Goal: Task Accomplishment & Management: Complete application form

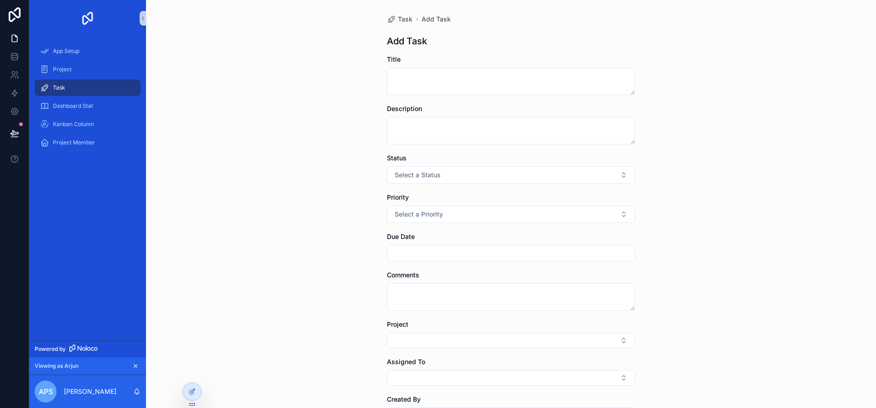
scroll to position [142, 0]
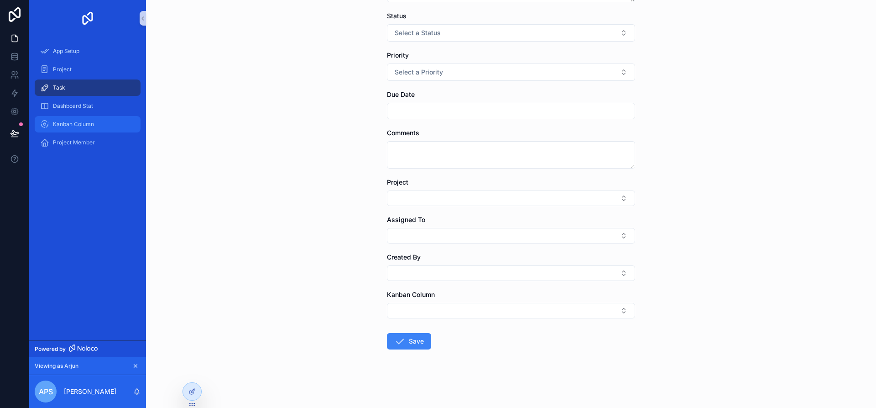
click at [74, 128] on div "Kanban Column" at bounding box center [87, 124] width 95 height 15
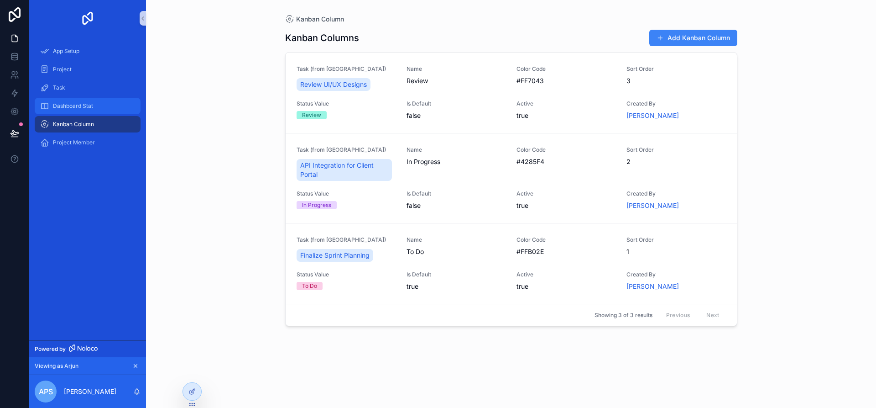
click at [76, 106] on span "Dashboard Stat" at bounding box center [73, 105] width 40 height 7
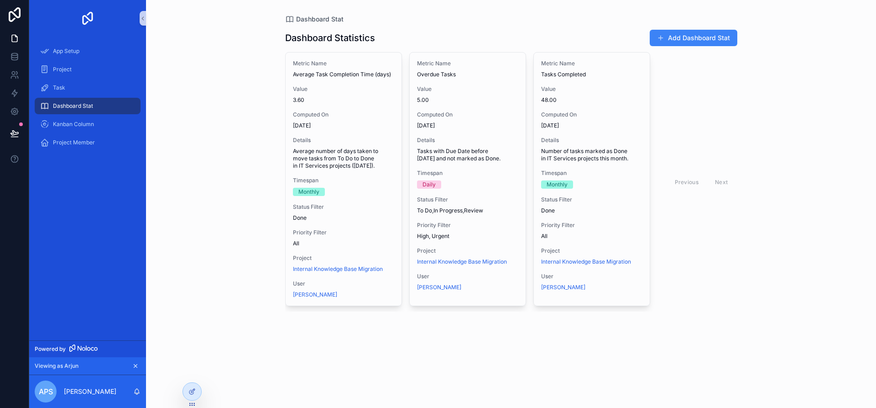
click at [111, 107] on div "Dashboard Stat" at bounding box center [87, 106] width 95 height 15
click at [103, 105] on div "Dashboard Stat" at bounding box center [87, 106] width 95 height 15
click at [185, 397] on div at bounding box center [192, 390] width 18 height 17
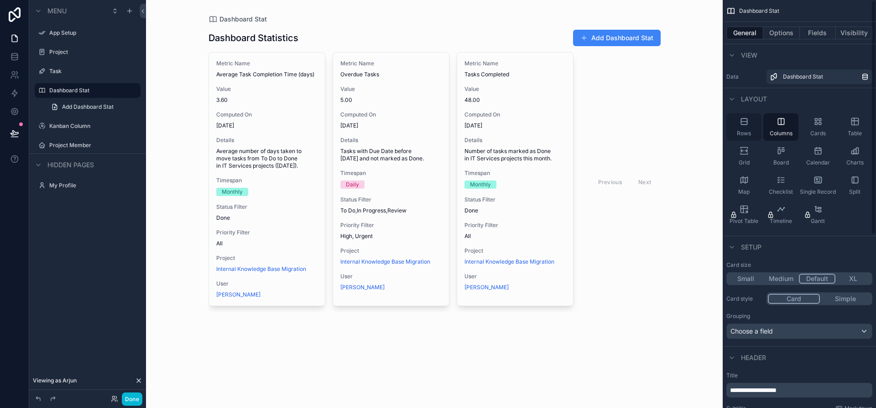
click at [735, 129] on div "Rows" at bounding box center [744, 126] width 35 height 27
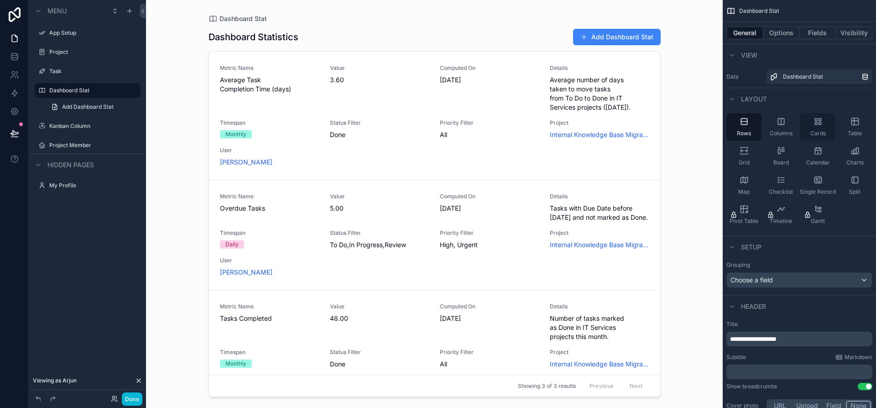
click at [827, 124] on div "Cards" at bounding box center [818, 126] width 35 height 27
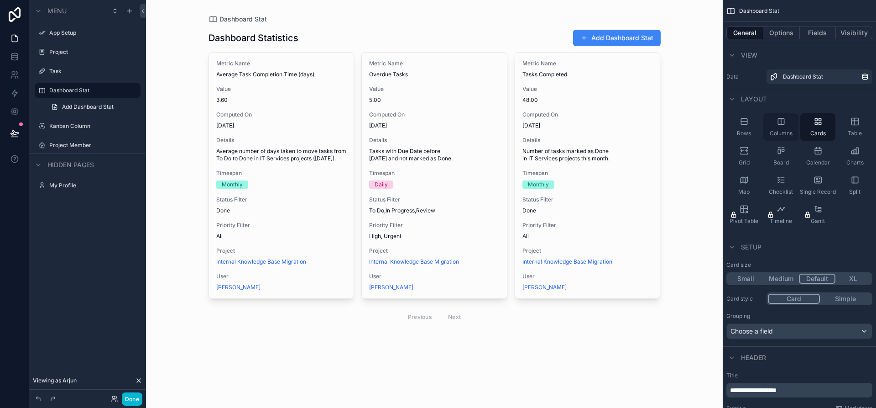
click at [769, 121] on div "Columns" at bounding box center [781, 126] width 35 height 27
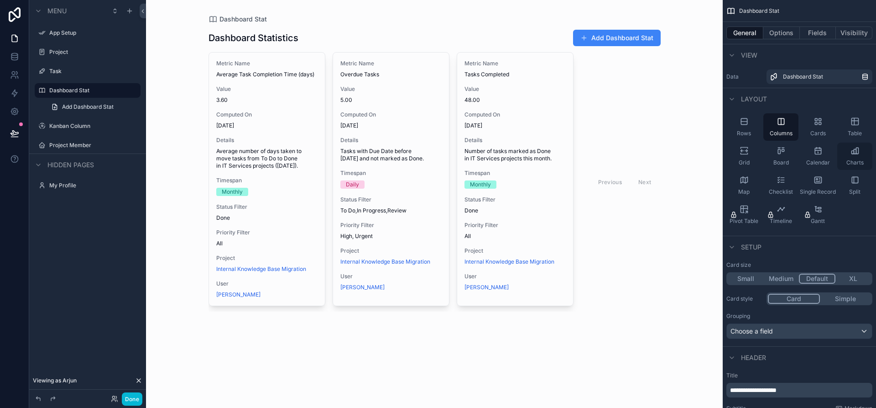
click at [854, 154] on icon "scrollable content" at bounding box center [854, 154] width 5 height 0
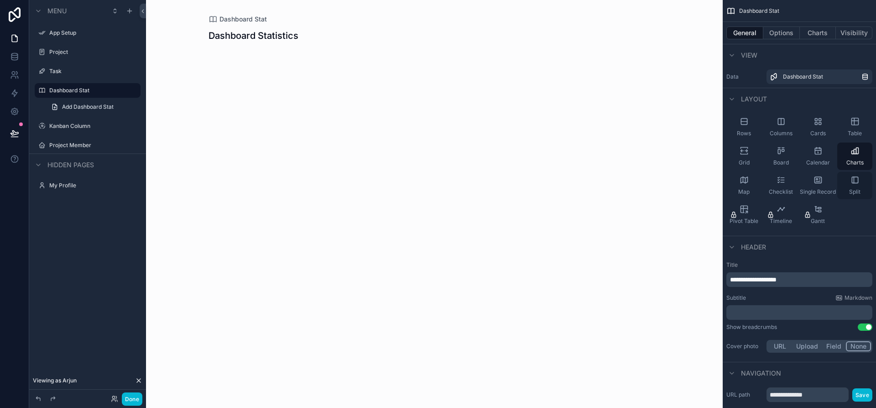
click at [851, 194] on span "Split" at bounding box center [854, 191] width 11 height 7
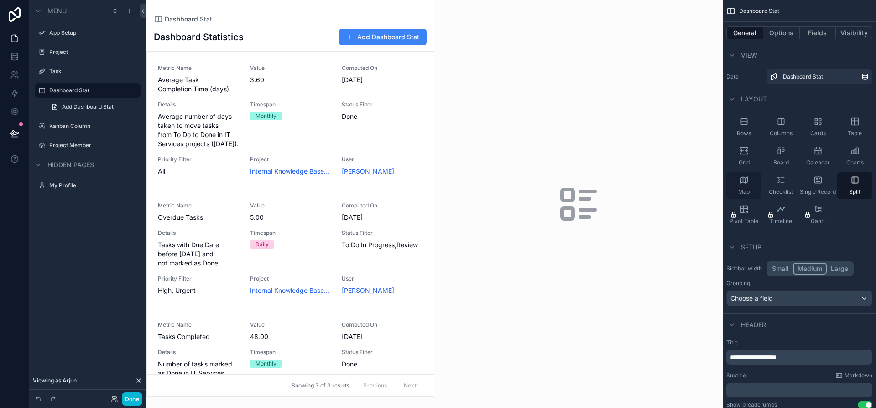
click at [753, 183] on div "Map" at bounding box center [744, 185] width 35 height 27
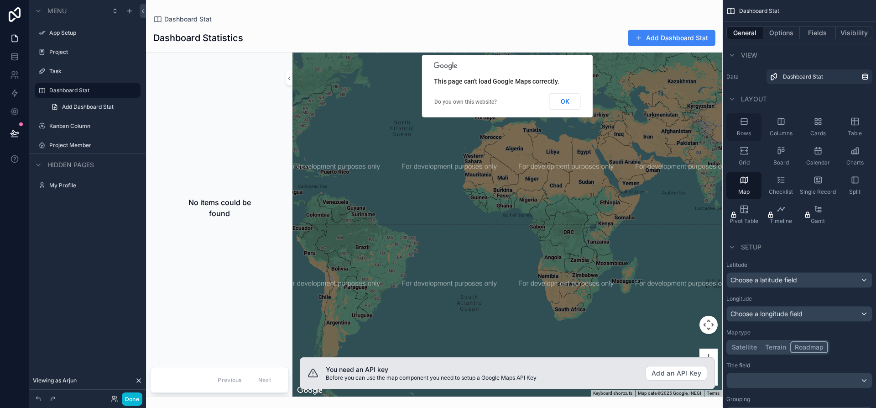
click at [750, 129] on div "Rows" at bounding box center [744, 126] width 35 height 27
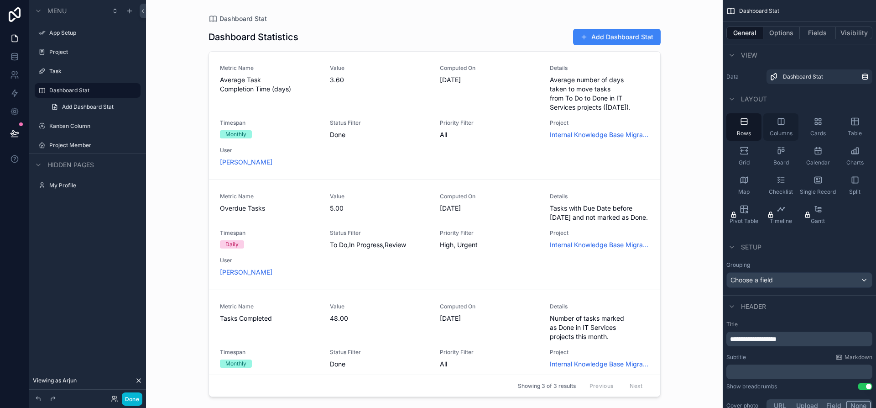
click at [780, 136] on span "Columns" at bounding box center [781, 133] width 23 height 7
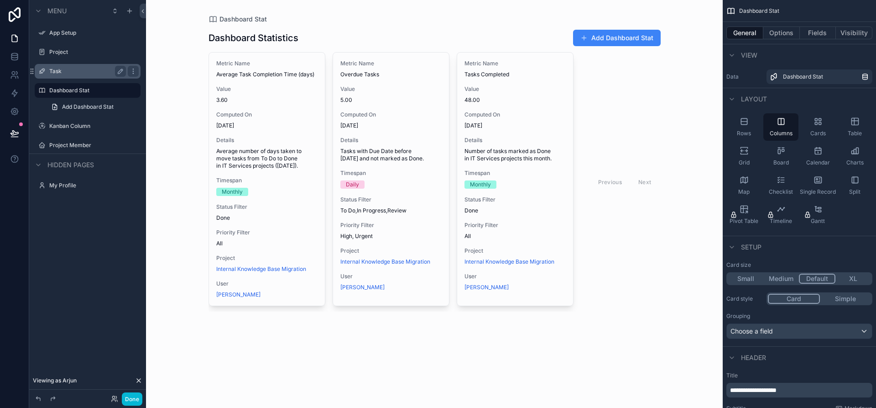
click at [74, 66] on div "Task" at bounding box center [87, 71] width 77 height 11
click at [70, 74] on label "Task" at bounding box center [85, 71] width 73 height 7
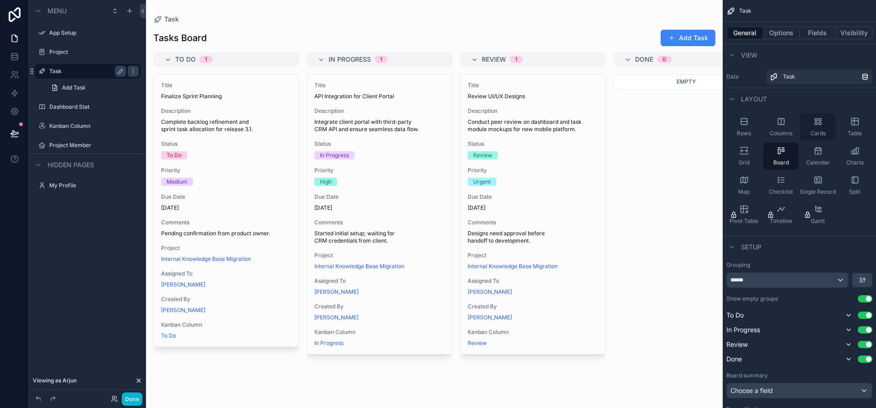
click at [821, 128] on div "Cards" at bounding box center [818, 126] width 35 height 27
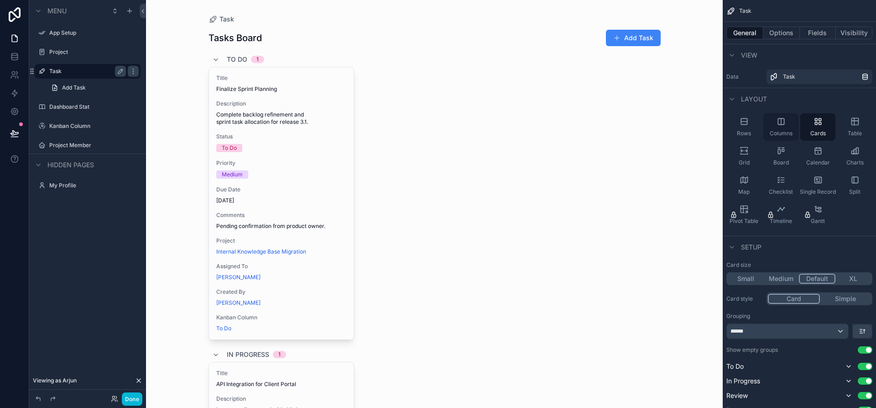
click at [778, 123] on icon "scrollable content" at bounding box center [781, 121] width 6 height 6
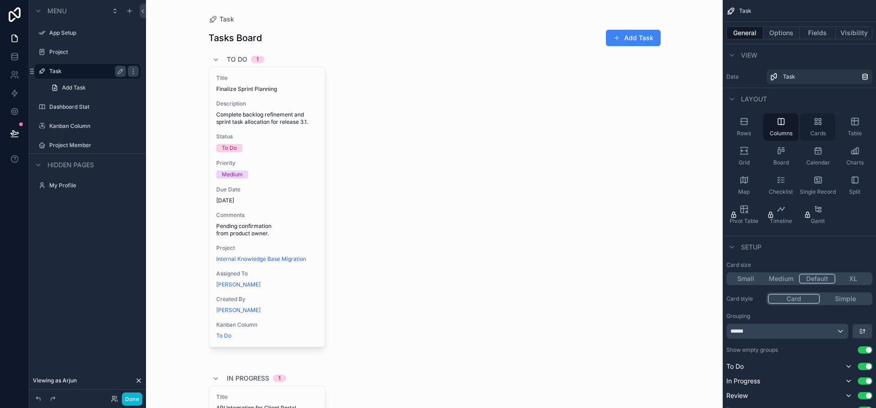
click at [810, 123] on div "Cards" at bounding box center [818, 126] width 35 height 27
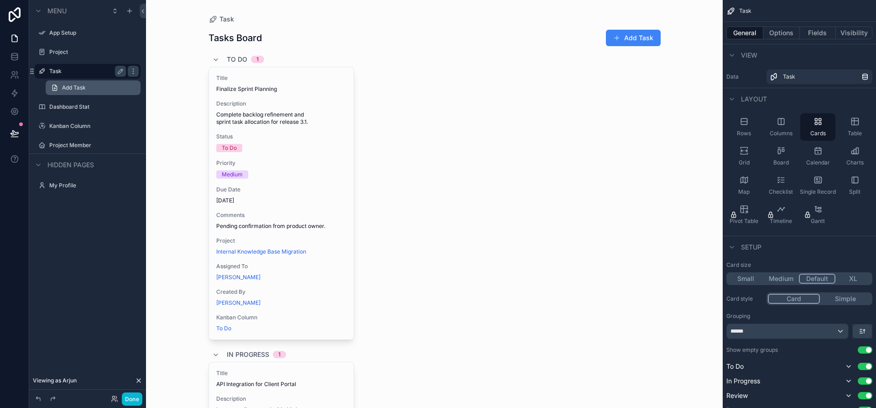
click at [118, 87] on link "Add Task" at bounding box center [93, 87] width 95 height 15
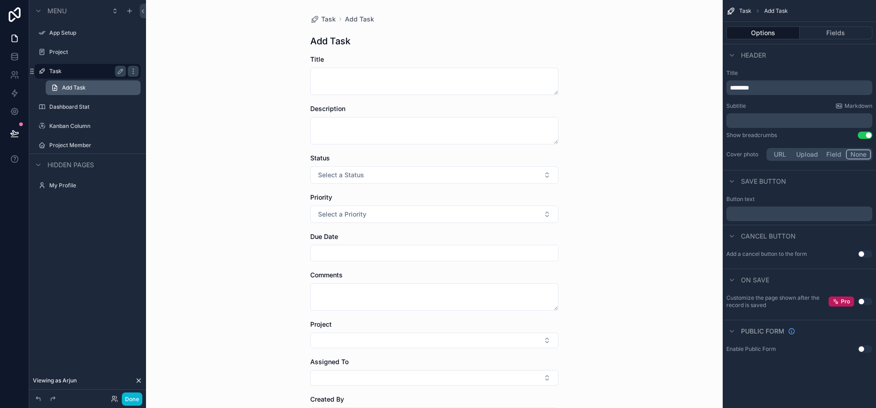
drag, startPoint x: 128, startPoint y: 87, endPoint x: 97, endPoint y: 91, distance: 31.2
click at [97, 91] on link "Add Task" at bounding box center [93, 87] width 95 height 15
click at [864, 136] on button "Use setting" at bounding box center [865, 134] width 15 height 7
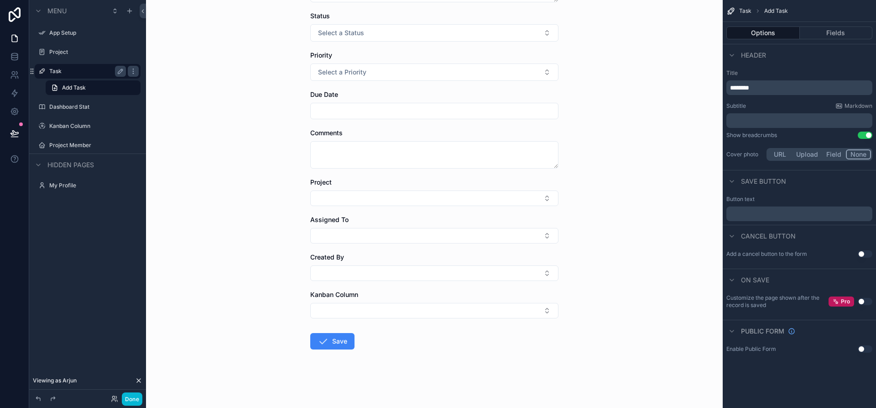
click at [862, 253] on button "Use setting" at bounding box center [865, 253] width 15 height 7
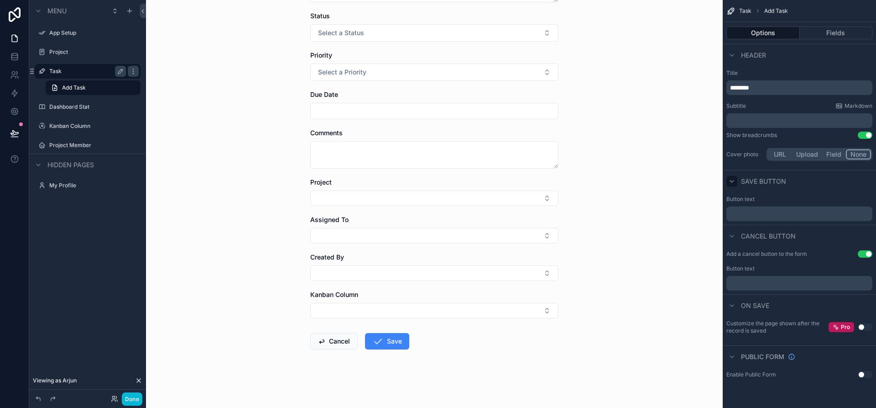
click at [732, 181] on icon "scrollable content" at bounding box center [731, 181] width 7 height 7
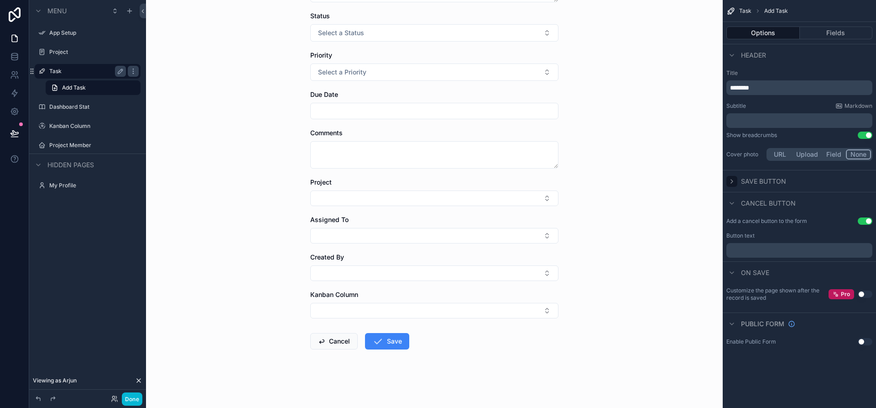
click at [732, 181] on icon "scrollable content" at bounding box center [731, 181] width 7 height 7
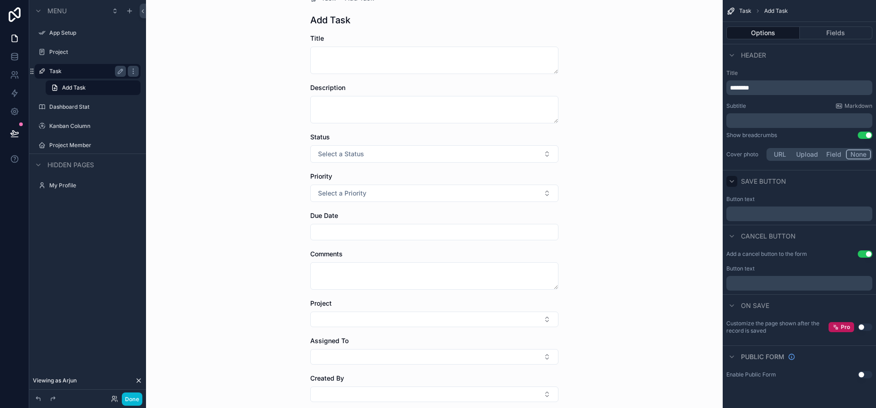
scroll to position [0, 0]
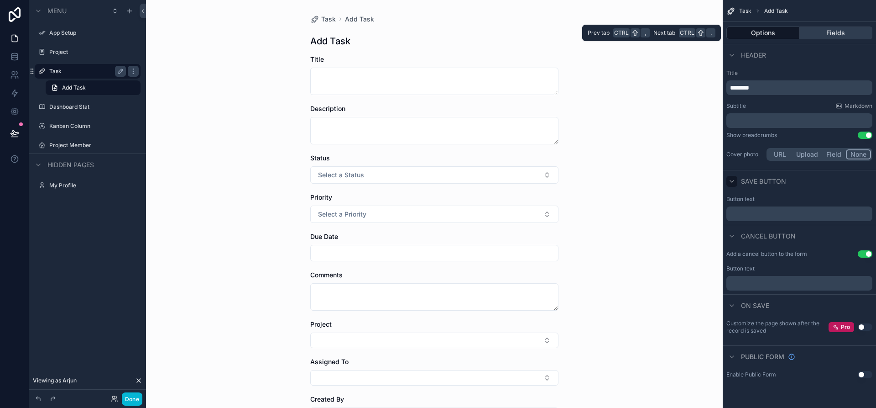
click at [830, 33] on button "Fields" at bounding box center [836, 32] width 73 height 13
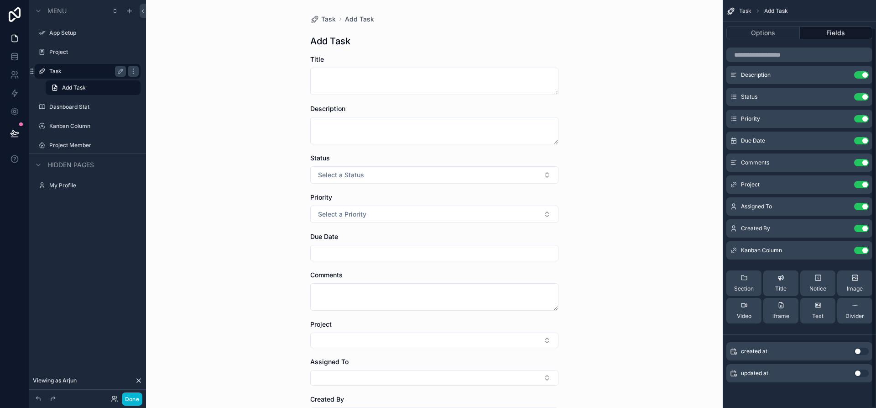
scroll to position [30, 0]
click at [859, 350] on button "Use setting" at bounding box center [861, 350] width 15 height 7
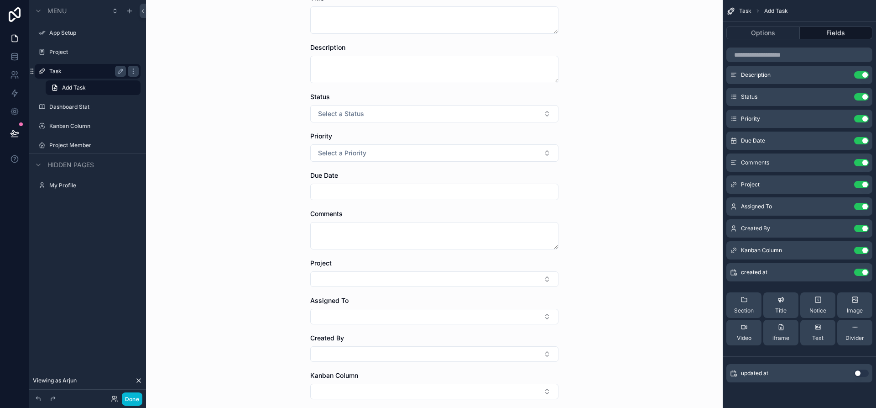
scroll to position [60, 0]
click at [858, 272] on button "Use setting" at bounding box center [861, 271] width 15 height 7
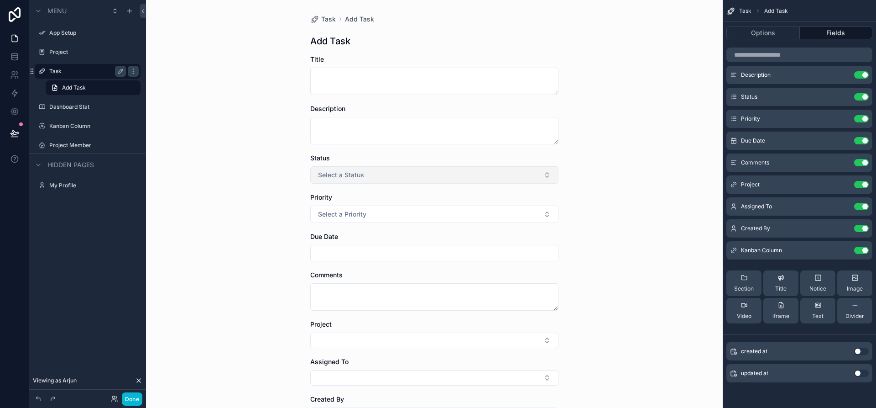
click at [547, 173] on button "Select a Status" at bounding box center [434, 174] width 248 height 17
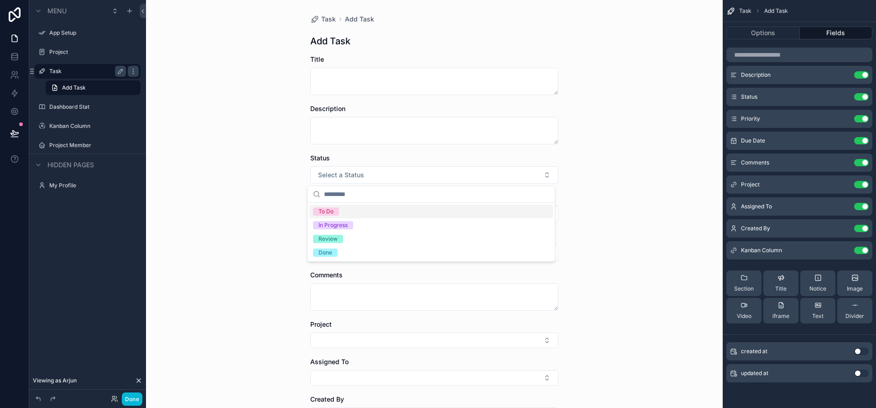
click at [619, 214] on div "Task Add Task Add Task Title Description Status Select a Status Priority Select…" at bounding box center [434, 204] width 577 height 408
click at [543, 214] on button "Select a Priority" at bounding box center [434, 213] width 248 height 17
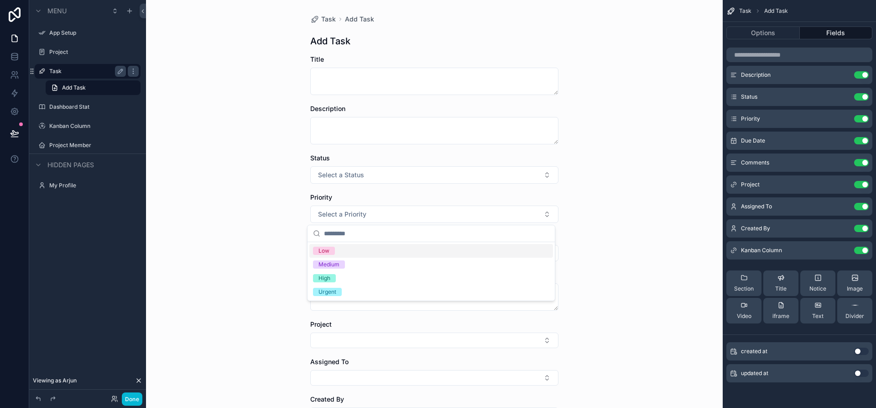
click at [606, 265] on div "Task Add Task Add Task Title Description Status Select a Status Priority Select…" at bounding box center [434, 204] width 577 height 408
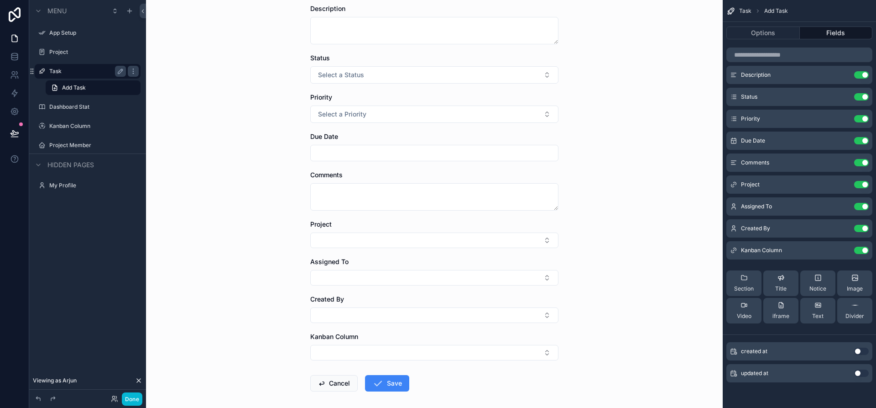
scroll to position [100, 0]
click at [542, 240] on button "Select Button" at bounding box center [434, 240] width 248 height 16
click at [610, 277] on div "Task Add Task Add Task Title Description Status Select a Status Priority Select…" at bounding box center [434, 104] width 577 height 408
click at [546, 241] on button "Select Button" at bounding box center [434, 240] width 248 height 16
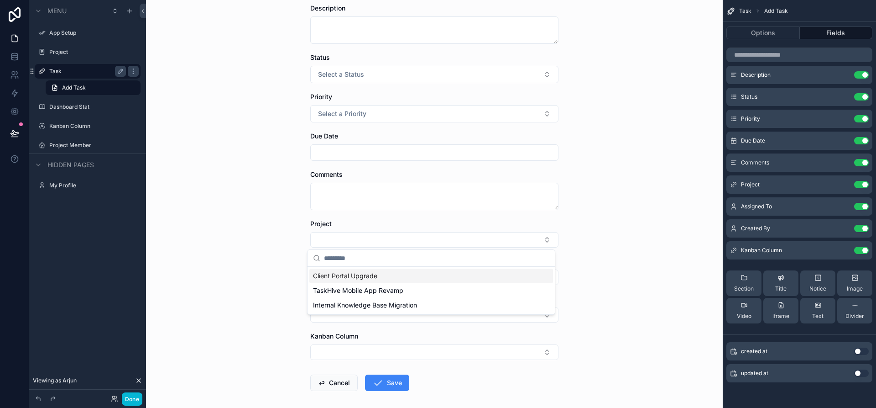
click at [616, 268] on div "Task Add Task Add Task Title Description Status Select a Status Priority Select…" at bounding box center [434, 104] width 577 height 408
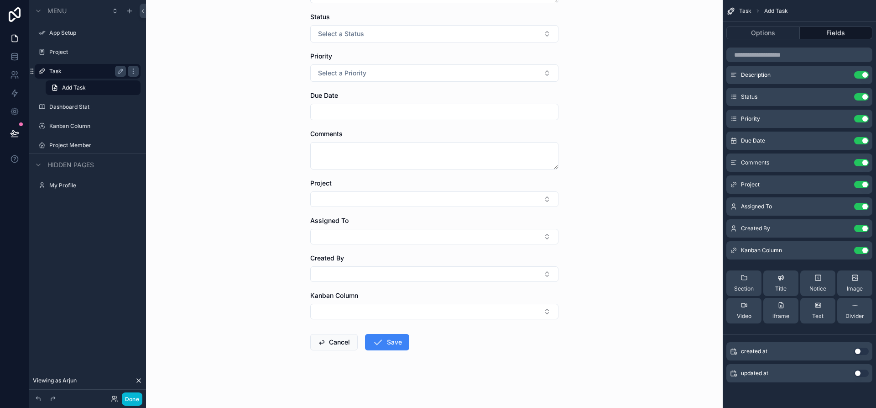
scroll to position [142, 0]
click at [547, 236] on button "Select Button" at bounding box center [434, 236] width 248 height 16
click at [597, 262] on div "Task Add Task Add Task Title Description Status Select a Status Priority Select…" at bounding box center [434, 62] width 577 height 408
click at [543, 310] on button "Select Button" at bounding box center [434, 311] width 248 height 16
click at [599, 319] on div "Task Add Task Add Task Title Description Status Select a Status Priority Select…" at bounding box center [434, 204] width 577 height 408
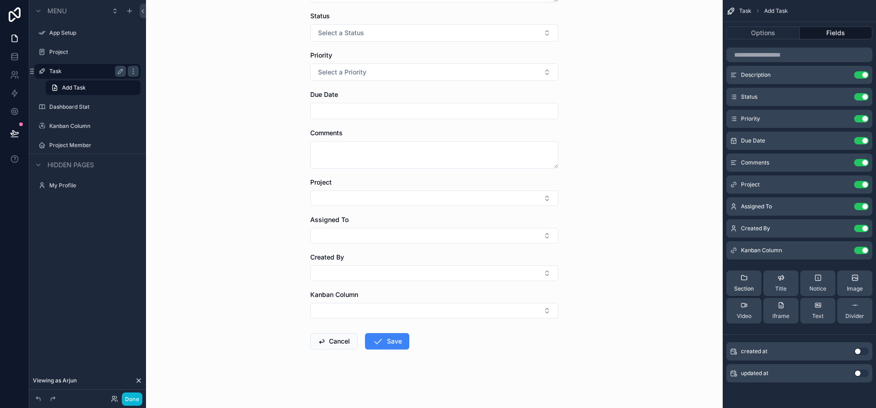
click at [752, 285] on span "Section" at bounding box center [744, 288] width 20 height 7
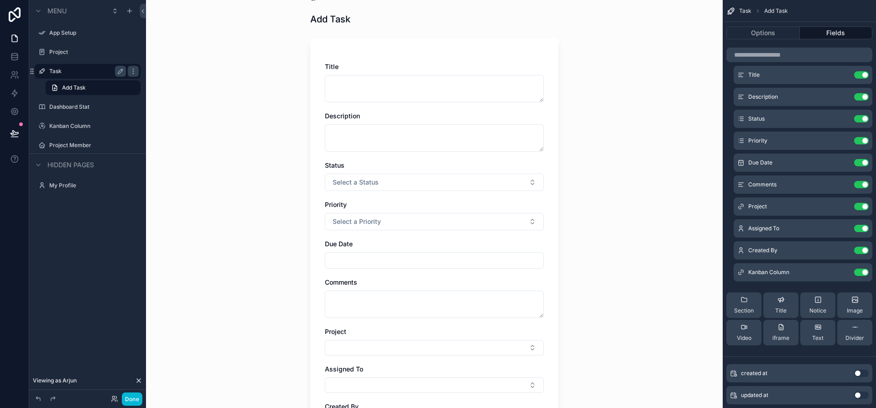
scroll to position [0, 0]
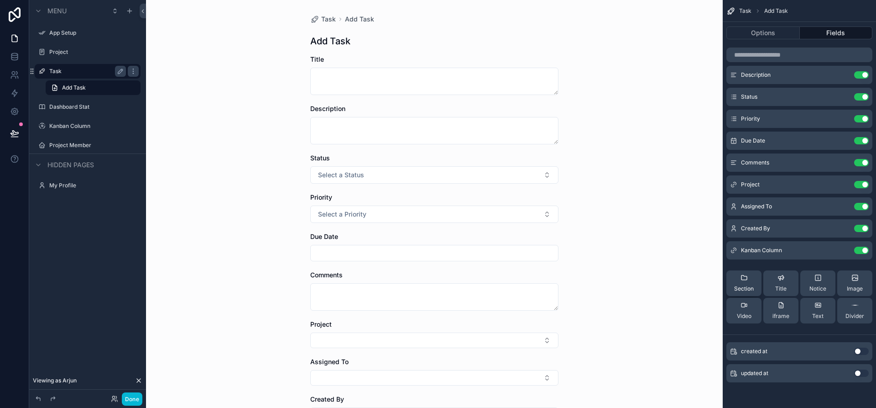
click at [744, 274] on icon "scrollable content" at bounding box center [744, 277] width 7 height 7
click at [743, 286] on span "Section" at bounding box center [744, 288] width 20 height 7
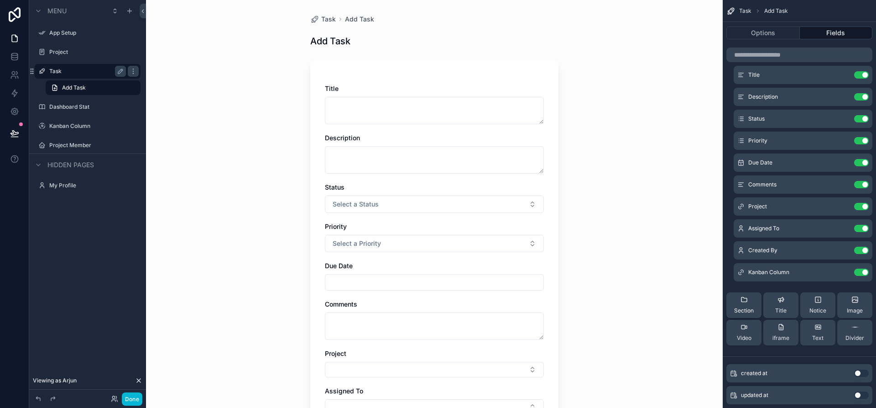
click at [745, 300] on icon "scrollable content" at bounding box center [744, 299] width 7 height 7
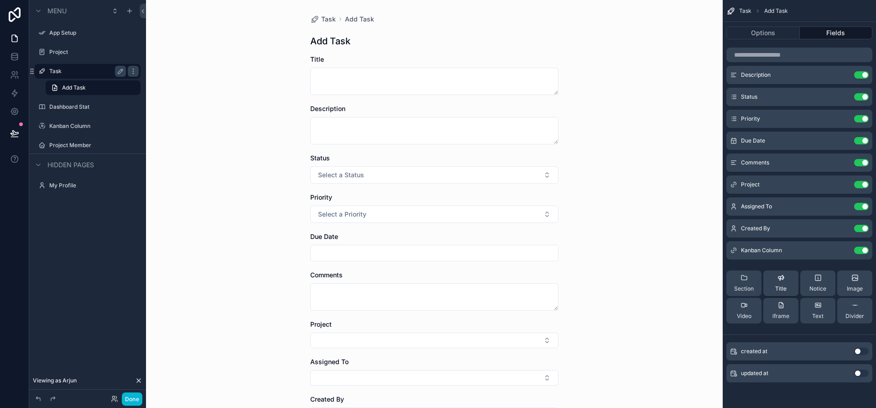
click at [780, 285] on span "Title" at bounding box center [780, 288] width 11 height 7
click at [817, 273] on button "Notice" at bounding box center [818, 283] width 35 height 26
click at [739, 285] on span "Section" at bounding box center [744, 288] width 20 height 7
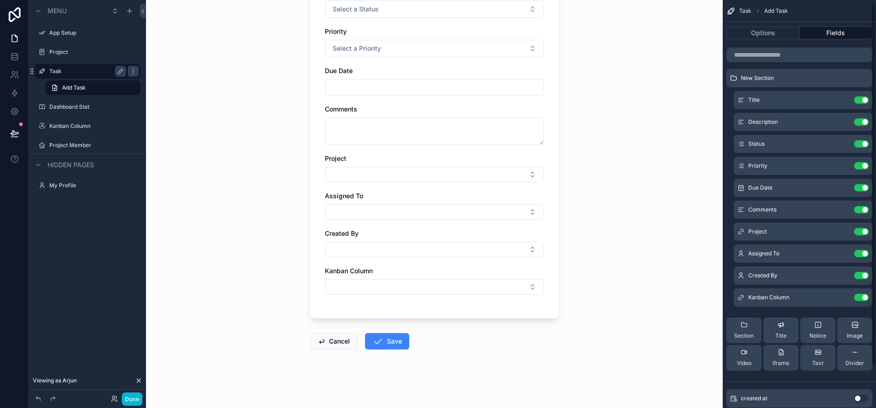
scroll to position [4, 0]
click at [787, 360] on span "iframe" at bounding box center [781, 363] width 17 height 7
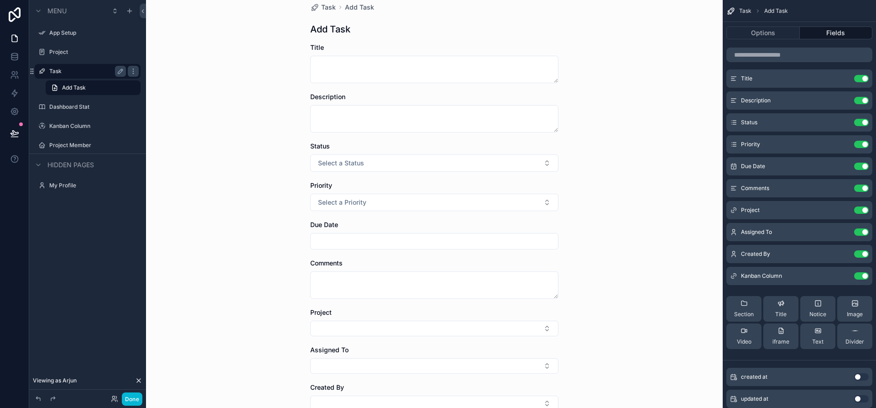
scroll to position [0, 0]
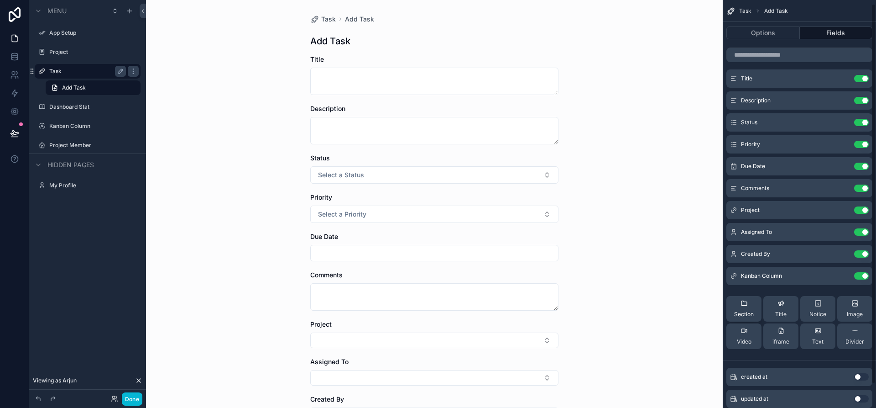
click at [757, 305] on button "Section" at bounding box center [744, 309] width 35 height 26
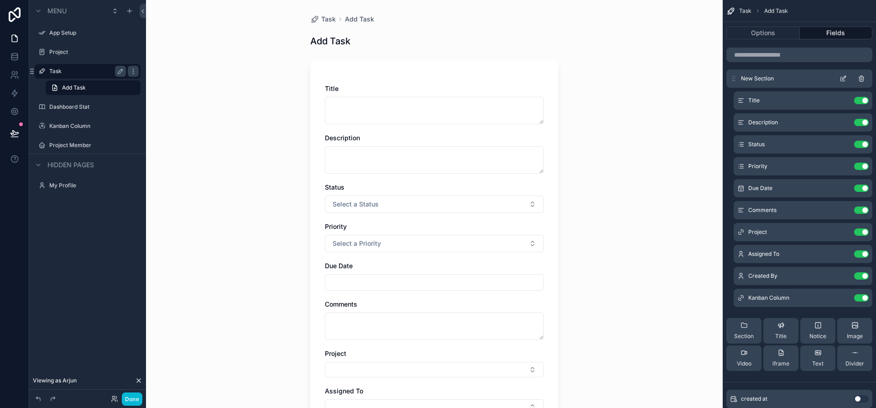
click at [843, 79] on icon "scrollable content" at bounding box center [843, 78] width 7 height 7
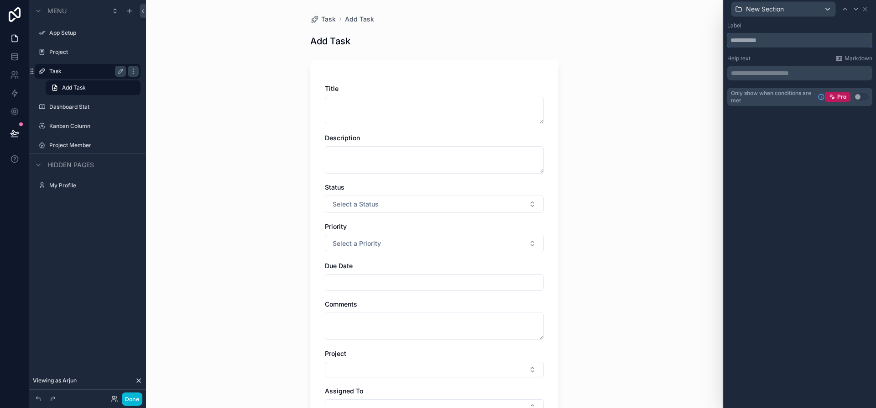
click at [807, 37] on input "text" at bounding box center [800, 40] width 145 height 15
click at [817, 11] on div "New Section" at bounding box center [784, 9] width 104 height 15
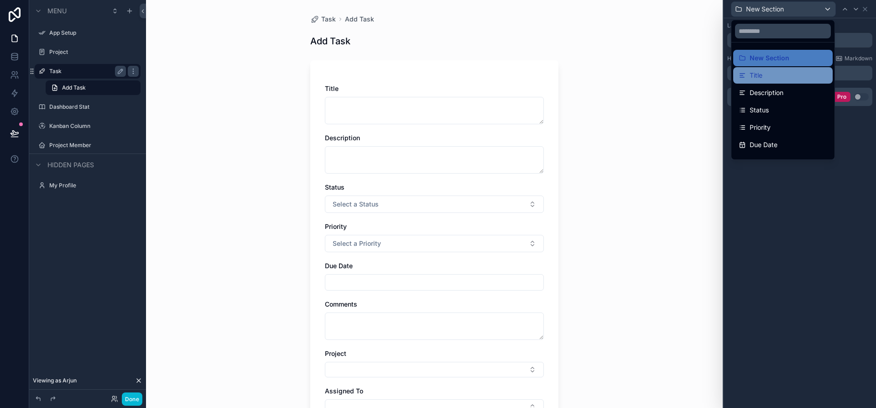
click at [763, 75] on div "Title" at bounding box center [783, 75] width 89 height 11
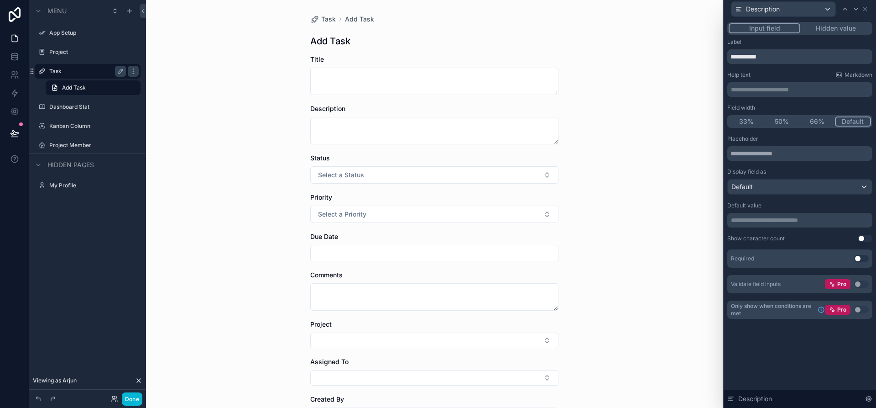
click at [823, 31] on button "Hidden value" at bounding box center [836, 28] width 71 height 10
click at [784, 28] on button "Input field" at bounding box center [765, 28] width 72 height 10
click at [788, 13] on div "Description" at bounding box center [784, 9] width 104 height 15
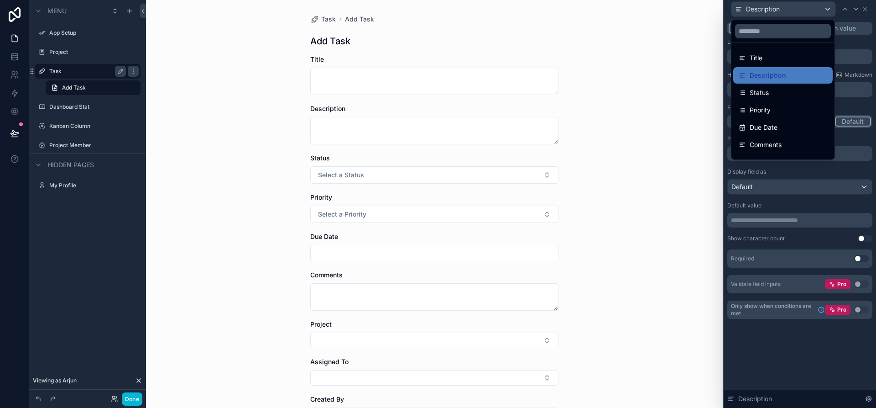
click at [684, 126] on div "Task Add Task Add Task Title Description Status Select a Status Priority Select…" at bounding box center [434, 204] width 577 height 408
click at [654, 142] on div "Task Add Task Add Task Title Description Status Select a Status Priority Select…" at bounding box center [434, 204] width 577 height 408
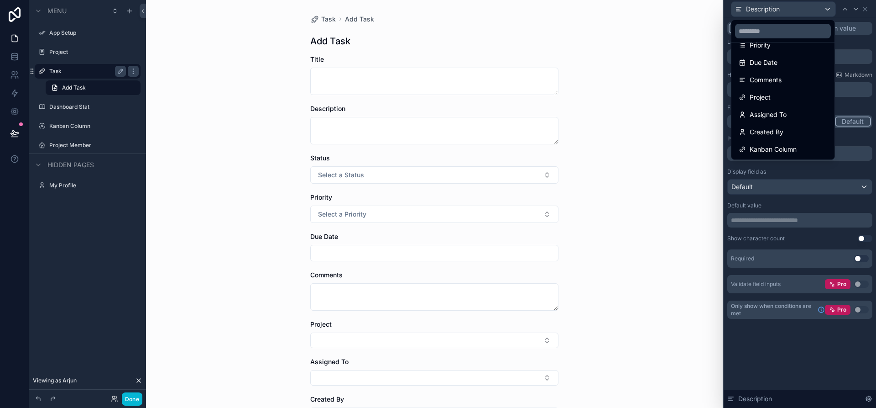
click at [807, 11] on div at bounding box center [800, 204] width 152 height 408
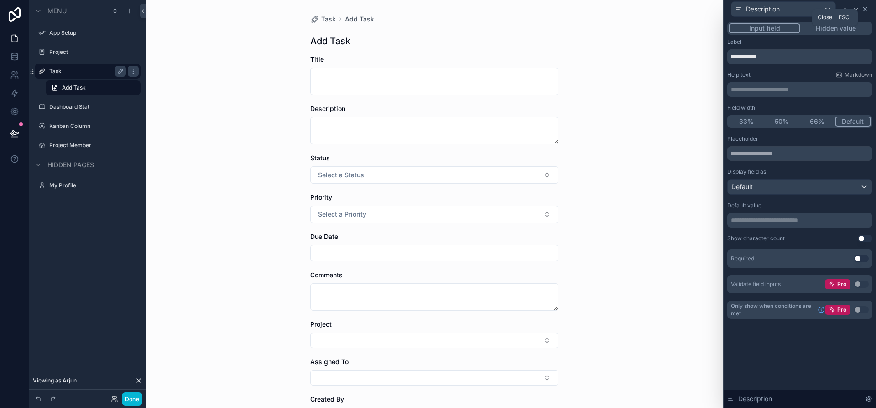
click at [864, 10] on icon at bounding box center [865, 8] width 7 height 7
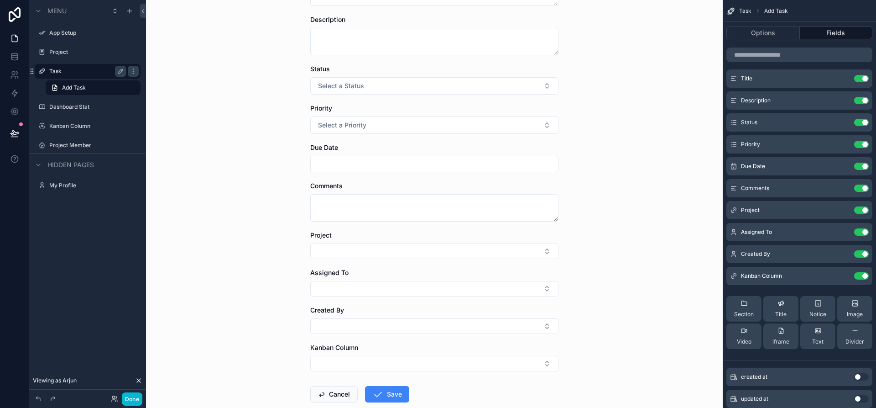
scroll to position [142, 0]
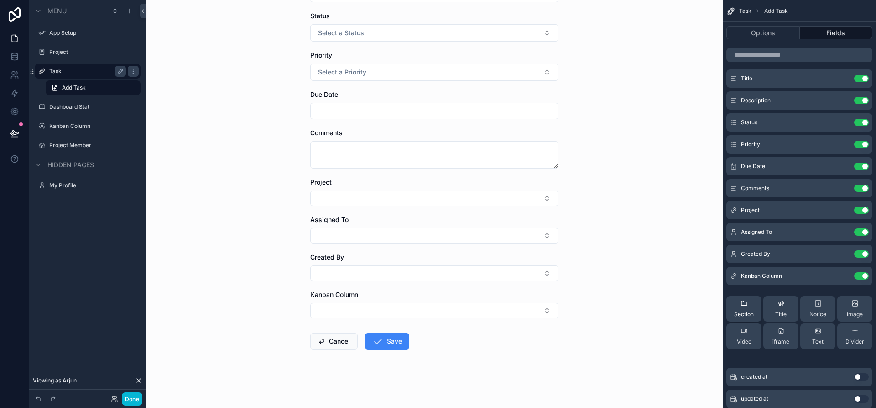
click at [738, 312] on span "Section" at bounding box center [744, 313] width 20 height 7
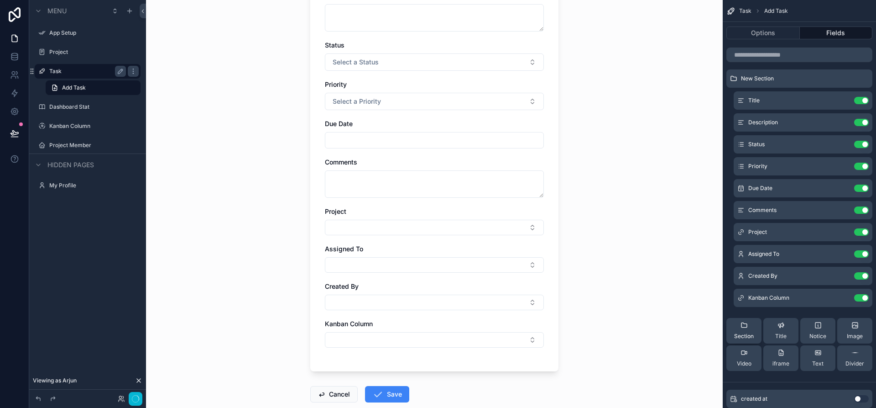
scroll to position [0, 0]
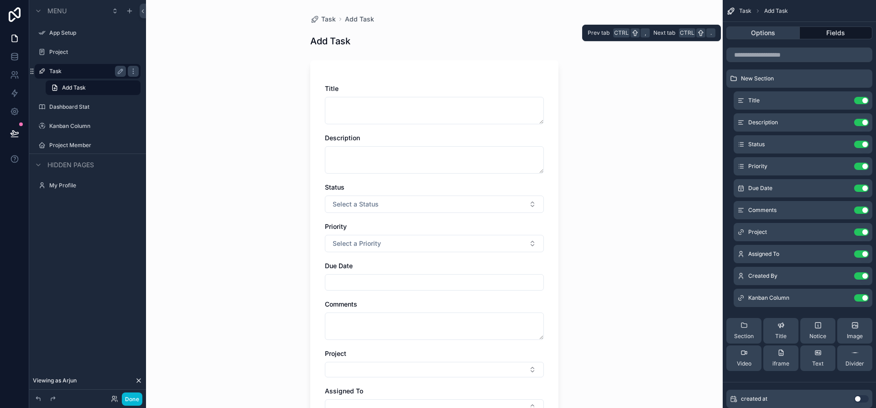
click at [762, 31] on button "Options" at bounding box center [763, 32] width 73 height 13
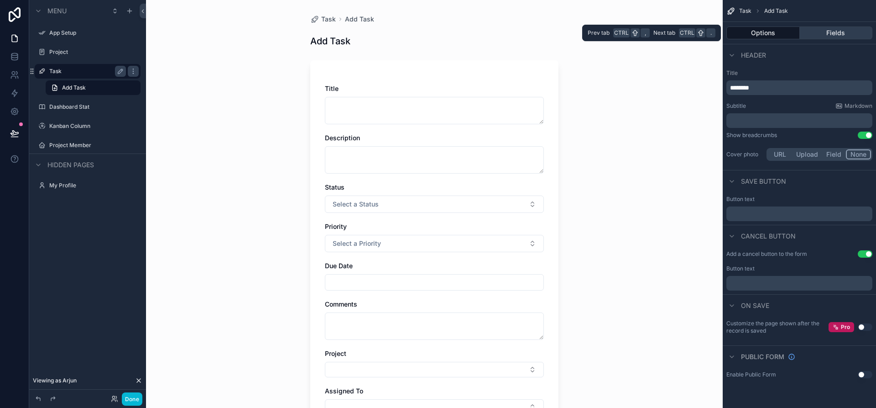
click at [820, 27] on button "Fields" at bounding box center [836, 32] width 73 height 13
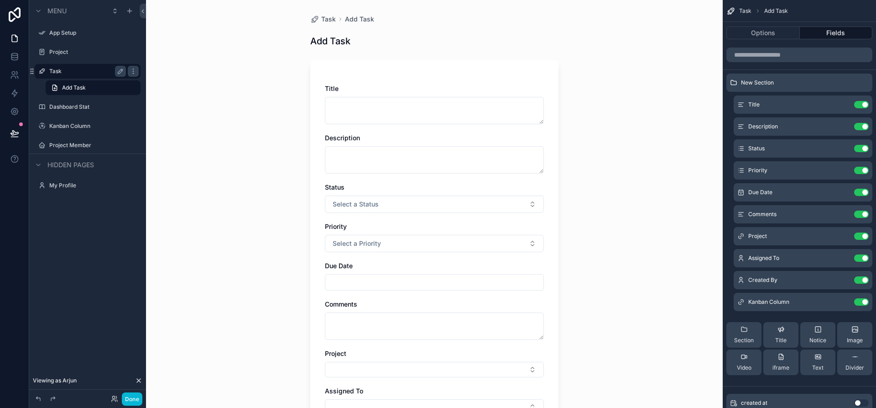
drag, startPoint x: 734, startPoint y: 83, endPoint x: 733, endPoint y: 116, distance: 32.9
click at [733, 116] on div "New Section Title Use setting Description Use setting Status Use setting Priori…" at bounding box center [799, 227] width 153 height 309
drag, startPoint x: 734, startPoint y: 82, endPoint x: 736, endPoint y: 96, distance: 14.7
click at [736, 96] on div "New Section Title Use setting Description Use setting Status Use setting Priori…" at bounding box center [799, 227] width 153 height 309
drag, startPoint x: 733, startPoint y: 82, endPoint x: 732, endPoint y: 88, distance: 5.6
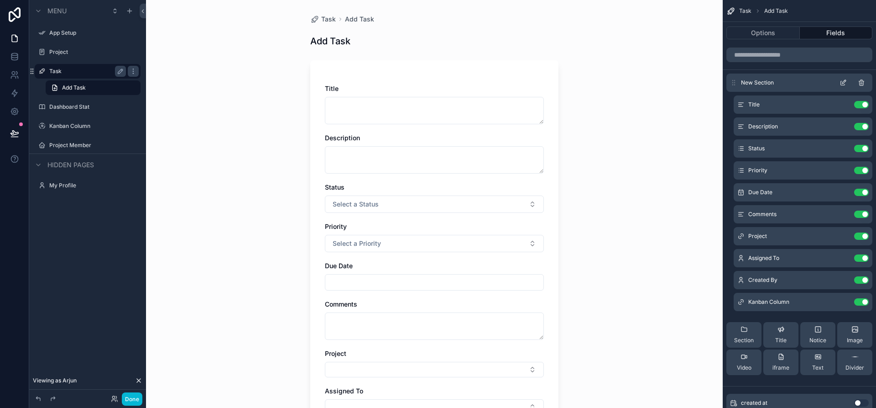
click at [732, 88] on div "New Section" at bounding box center [800, 82] width 146 height 18
click at [845, 81] on icon "scrollable content" at bounding box center [843, 82] width 7 height 7
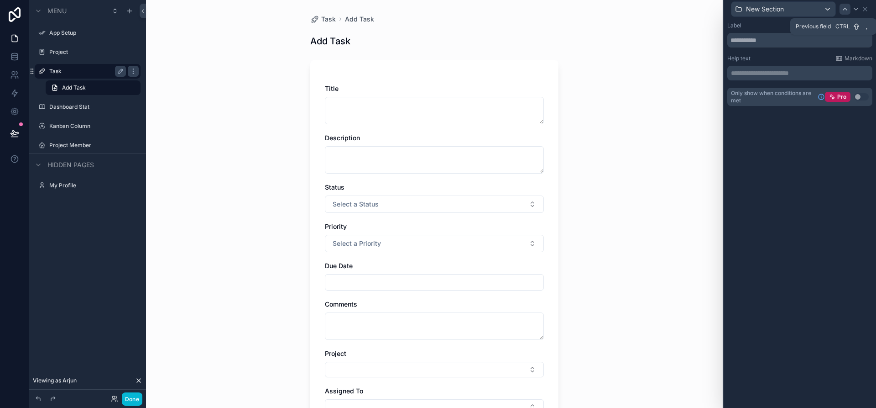
click at [844, 9] on icon at bounding box center [845, 9] width 4 height 2
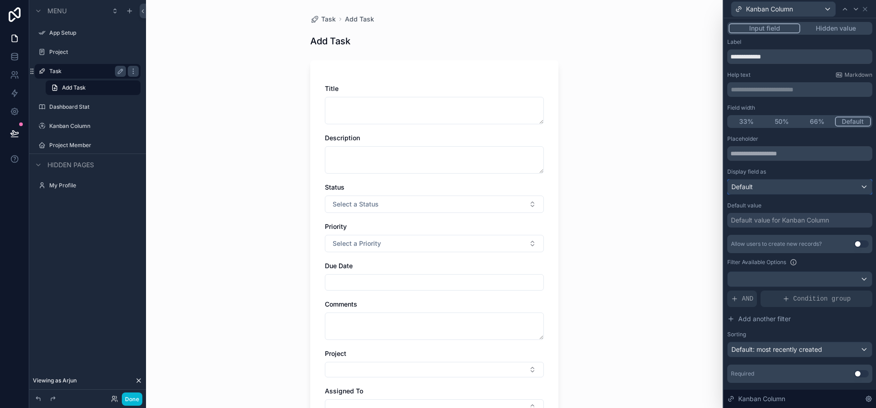
click at [764, 187] on div "Default" at bounding box center [800, 186] width 144 height 15
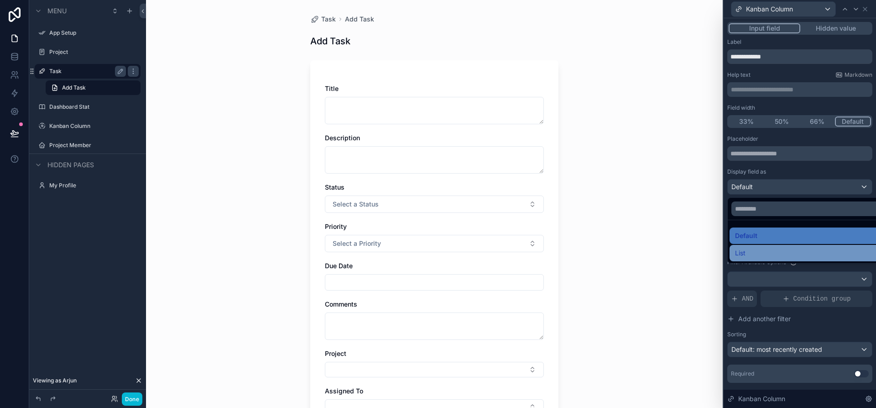
click at [758, 249] on div "List" at bounding box center [807, 252] width 144 height 11
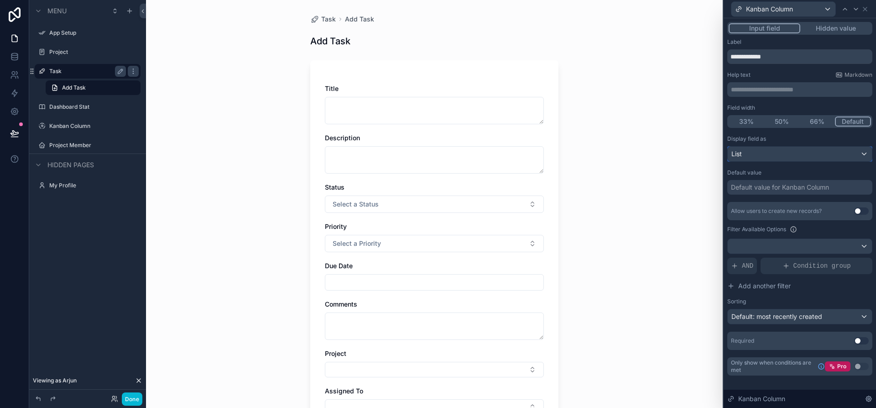
click at [789, 152] on div "List" at bounding box center [800, 154] width 144 height 15
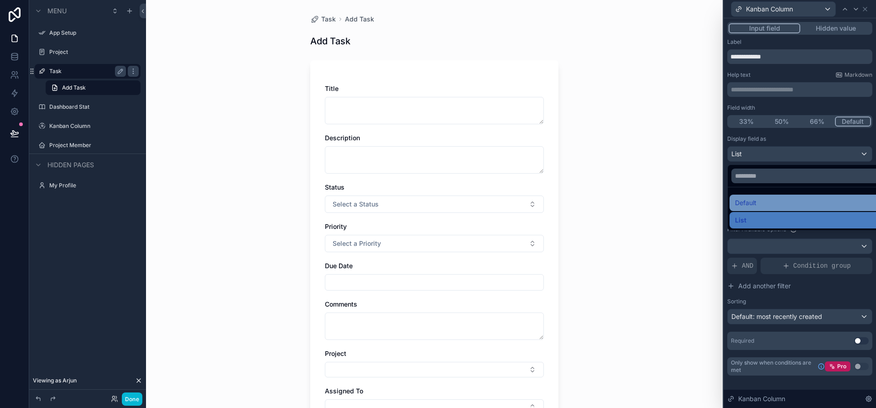
click at [761, 200] on div "Default" at bounding box center [810, 202] width 151 height 11
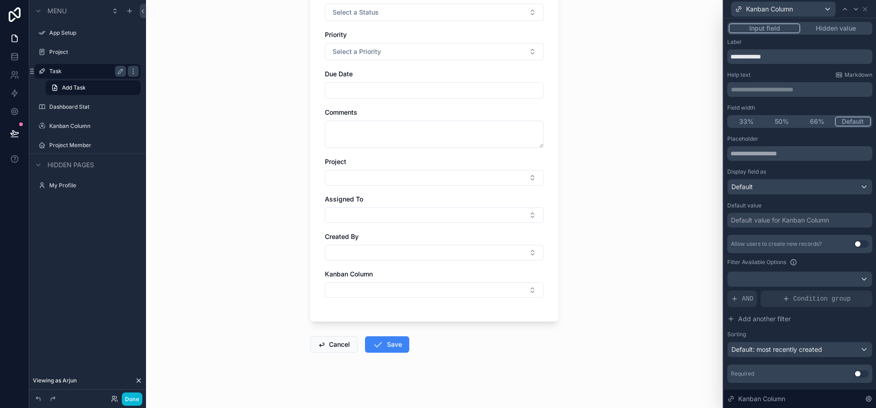
scroll to position [195, 0]
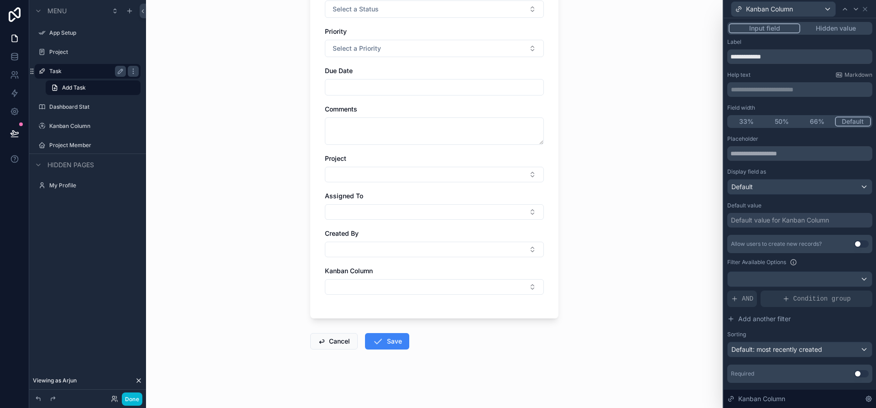
click at [854, 242] on button "Use setting" at bounding box center [861, 243] width 15 height 7
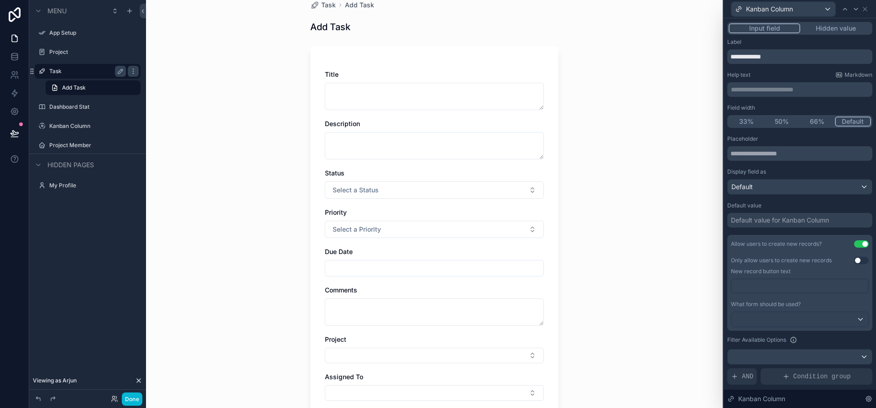
scroll to position [0, 0]
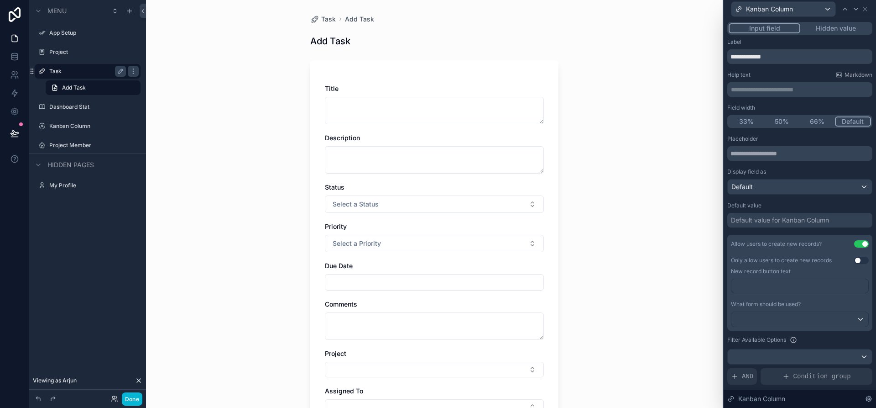
click at [858, 242] on button "Use setting" at bounding box center [861, 243] width 15 height 7
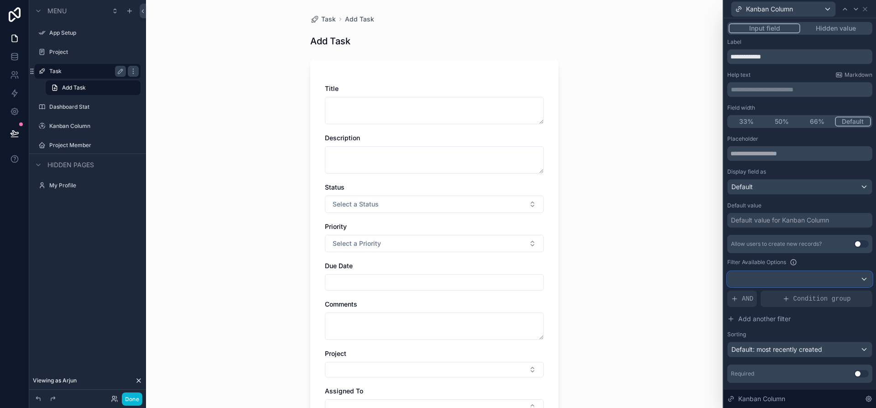
click at [805, 279] on div at bounding box center [800, 279] width 144 height 15
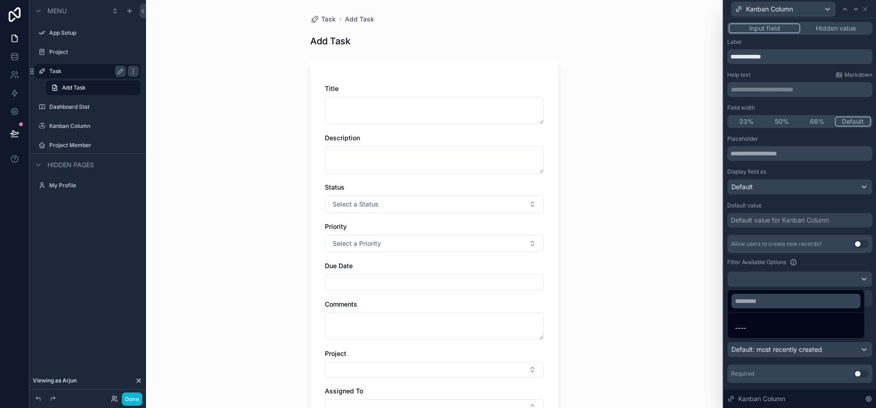
click at [670, 284] on div "Task Add Task Add Task Title Description Status Select a Status Priority Select…" at bounding box center [434, 204] width 577 height 408
click at [749, 119] on div at bounding box center [800, 204] width 152 height 408
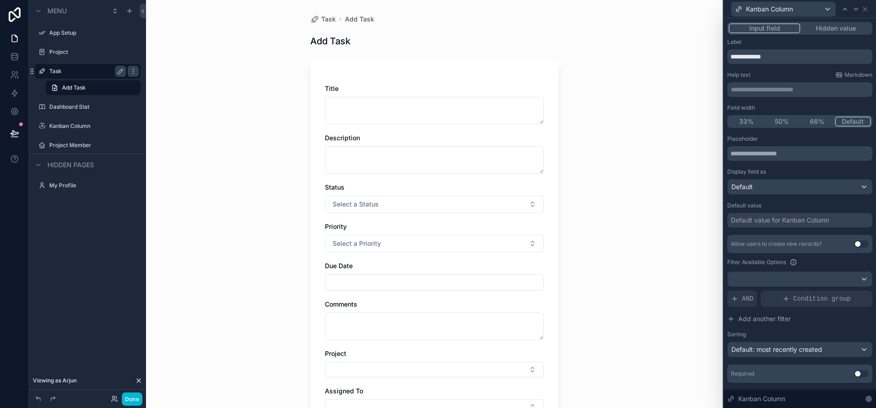
click at [742, 121] on button "33%" at bounding box center [747, 121] width 36 height 10
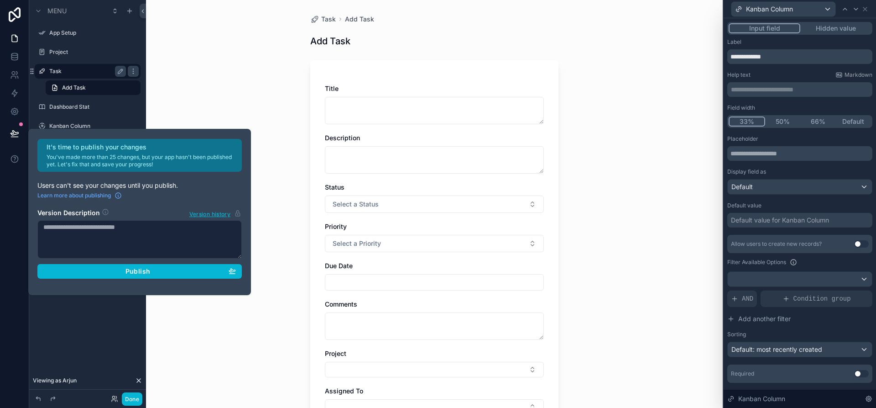
click at [661, 141] on div "Task Add Task Add Task Title Description Status Select a Status Priority Select…" at bounding box center [434, 204] width 577 height 408
click at [865, 10] on icon at bounding box center [865, 8] width 7 height 7
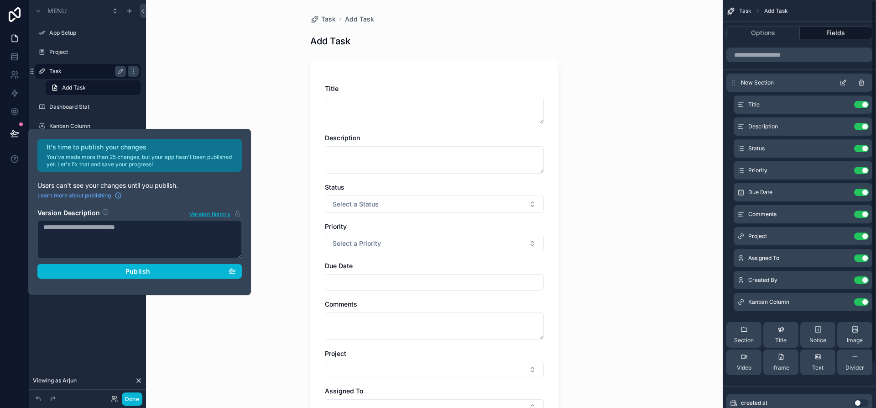
click at [863, 79] on icon "scrollable content" at bounding box center [861, 82] width 7 height 7
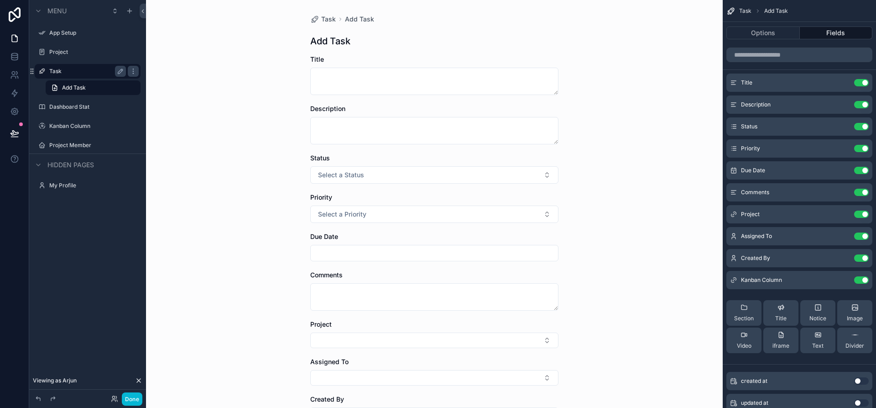
click at [172, 73] on div "Task Add Task Add Task Title Description Status Select a Status Priority Select…" at bounding box center [434, 204] width 577 height 408
click at [83, 109] on label "Dashboard Stat" at bounding box center [85, 106] width 73 height 7
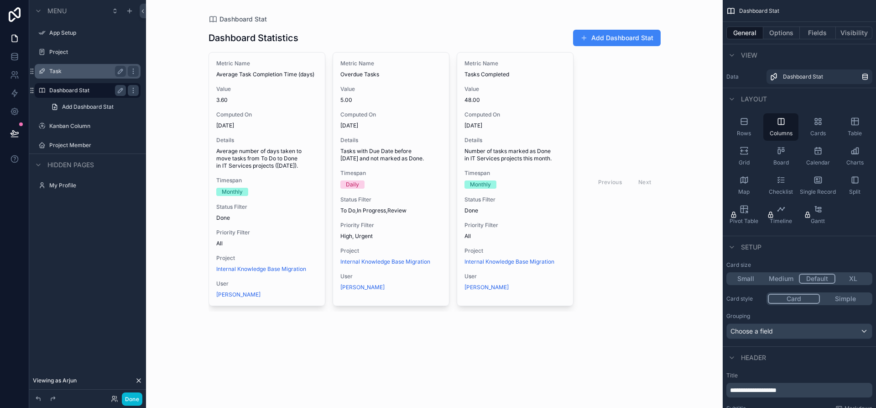
click at [74, 72] on label "Task" at bounding box center [85, 71] width 73 height 7
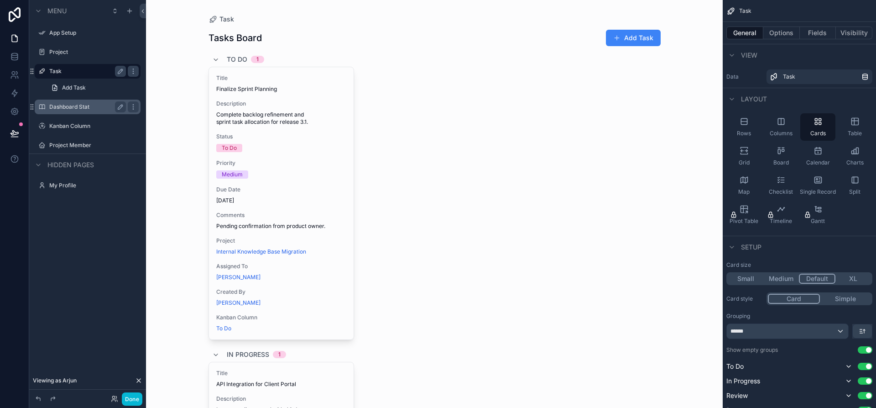
click at [212, 59] on icon "scrollable content" at bounding box center [215, 59] width 7 height 7
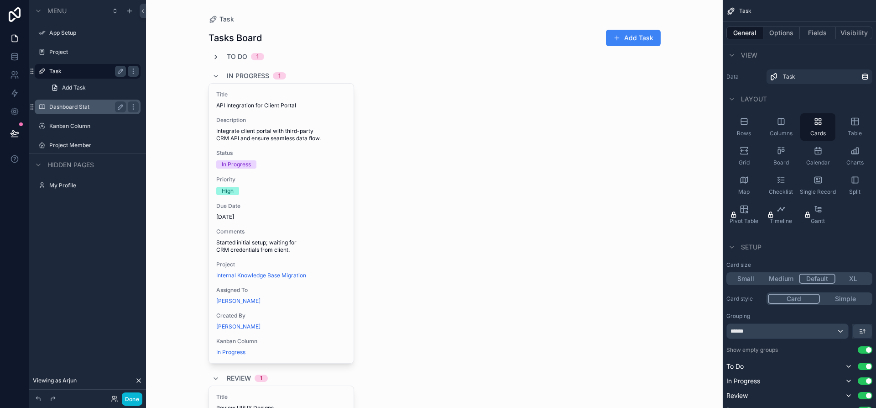
click at [212, 59] on icon "scrollable content" at bounding box center [215, 56] width 7 height 7
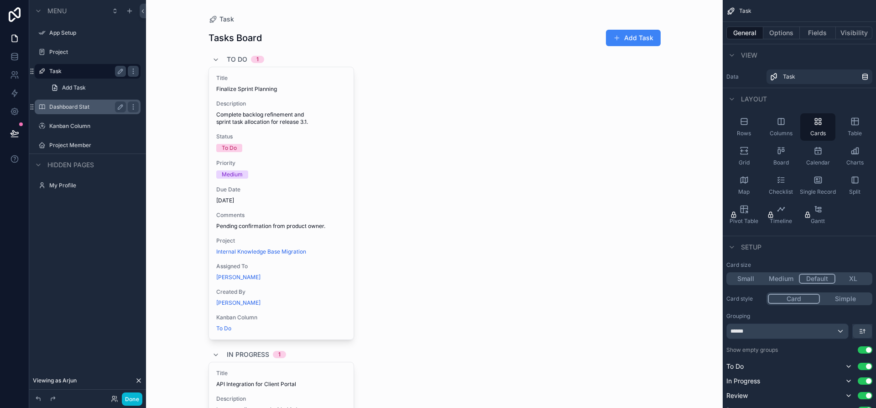
click at [748, 277] on button "Small" at bounding box center [746, 278] width 36 height 10
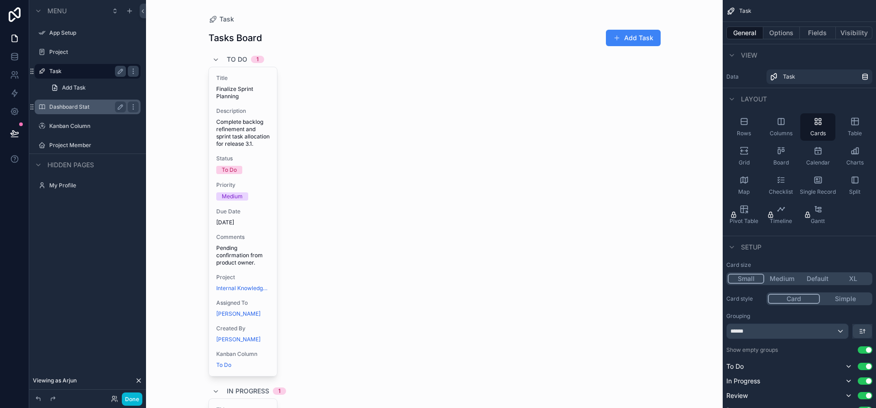
click at [780, 274] on button "Medium" at bounding box center [782, 278] width 36 height 10
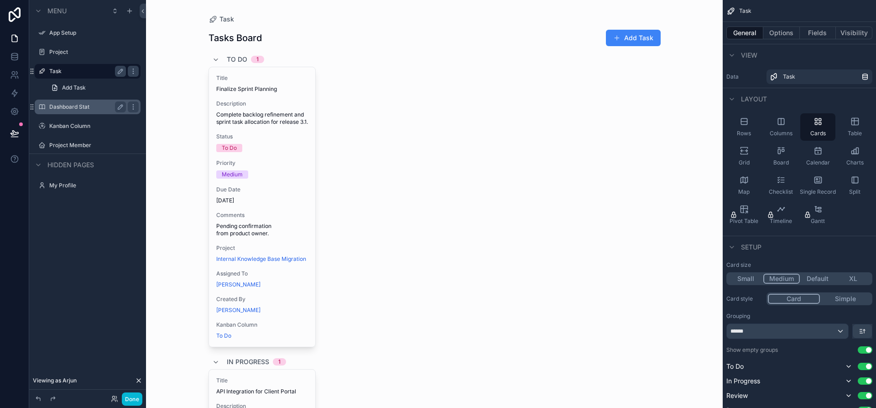
click at [821, 274] on button "Default" at bounding box center [818, 278] width 36 height 10
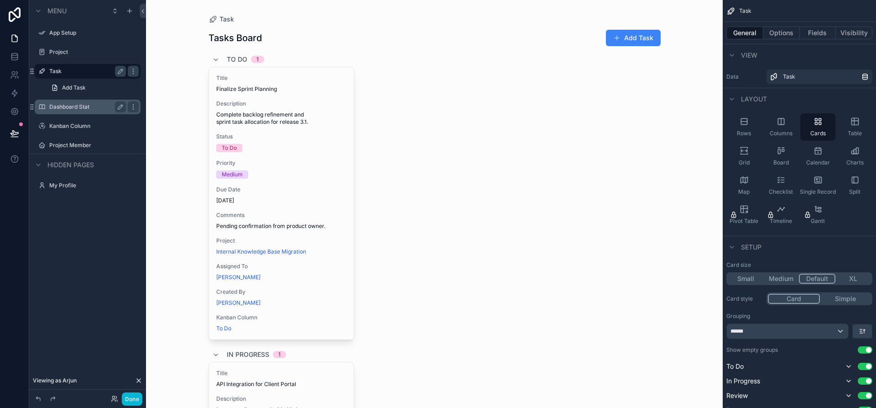
click at [854, 275] on button "XL" at bounding box center [854, 278] width 36 height 10
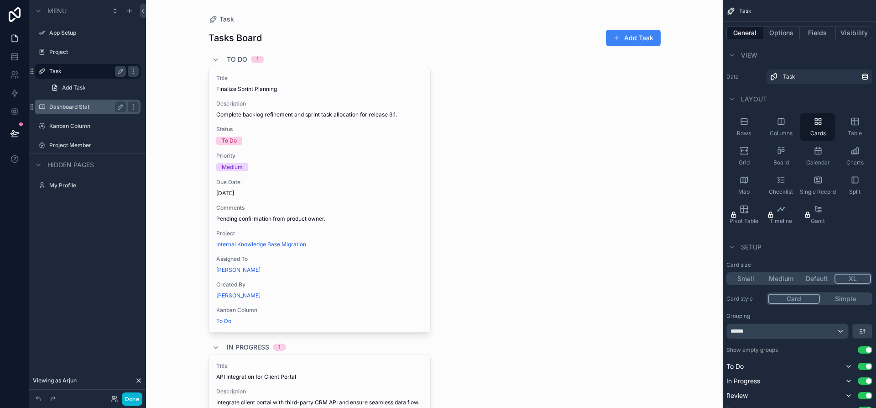
click at [817, 279] on button "Default" at bounding box center [817, 278] width 36 height 10
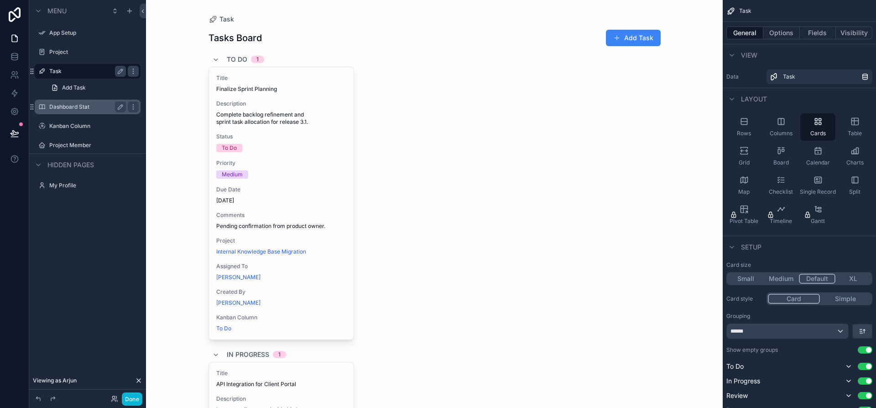
click at [843, 298] on button "Simple" at bounding box center [845, 298] width 51 height 10
click at [800, 299] on button "Card" at bounding box center [793, 298] width 51 height 10
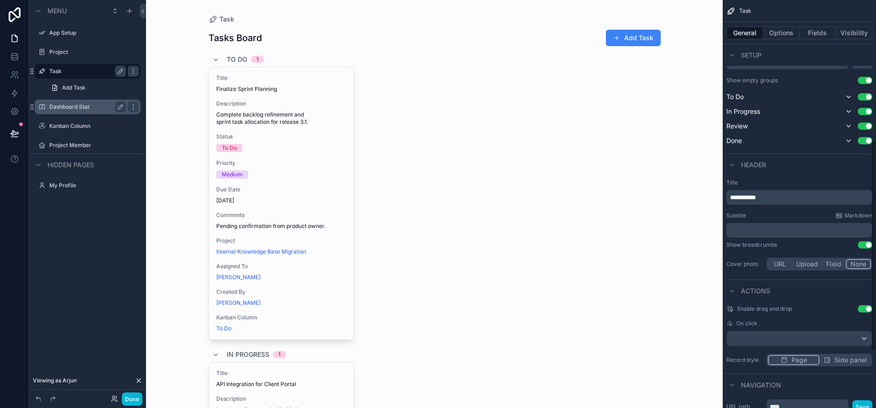
scroll to position [270, 0]
click at [772, 231] on p "﻿" at bounding box center [800, 229] width 141 height 9
click at [693, 255] on div "Task Tasks Board Add Task To Do 1 Title Finalize Sprint Planning Description Co…" at bounding box center [434, 204] width 577 height 408
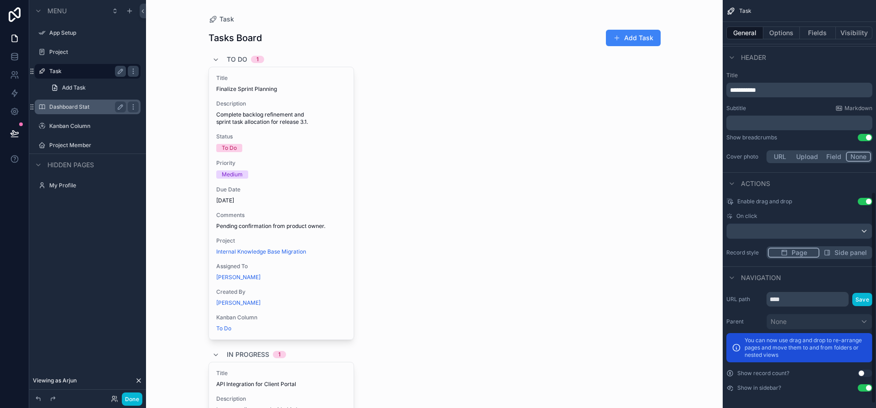
scroll to position [378, 0]
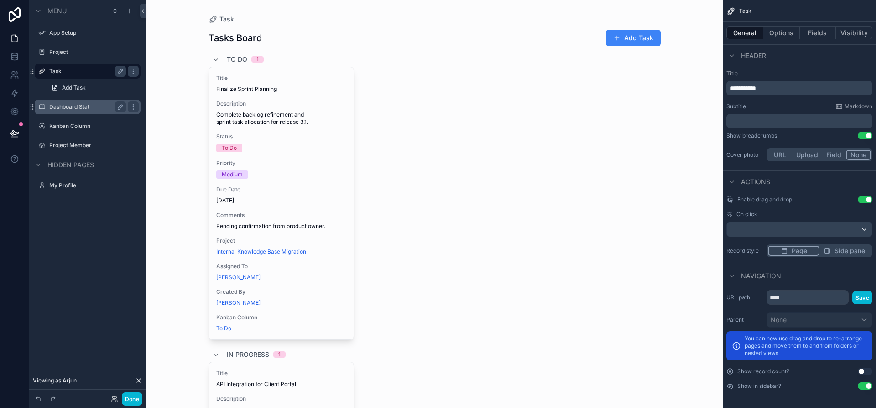
click at [832, 253] on button "Side panel" at bounding box center [846, 251] width 52 height 10
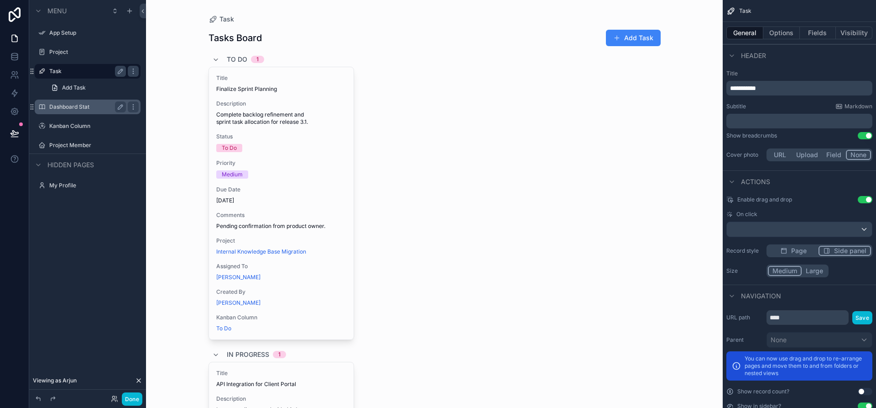
click at [793, 251] on span "Page" at bounding box center [799, 250] width 16 height 9
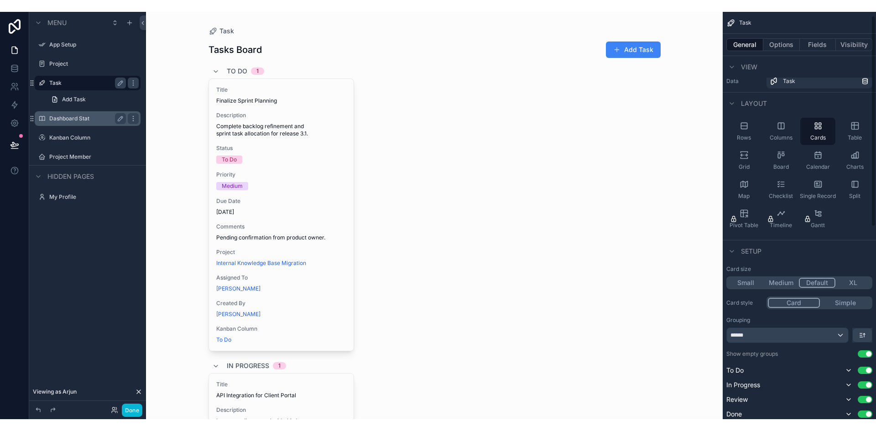
scroll to position [0, 0]
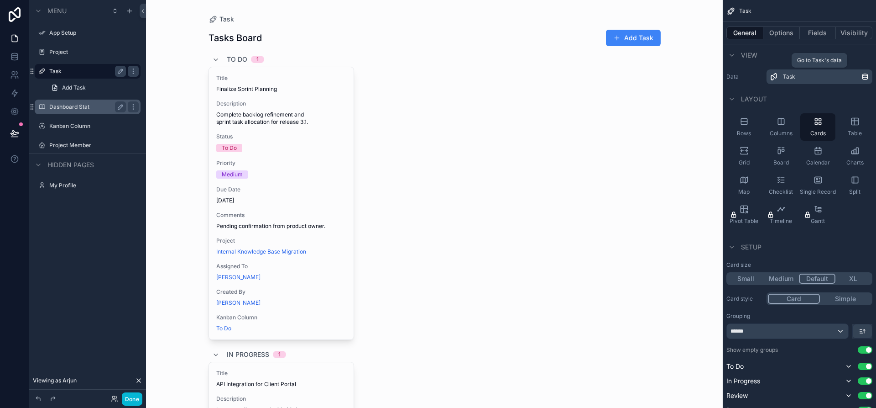
click at [839, 73] on div "Task" at bounding box center [822, 76] width 79 height 7
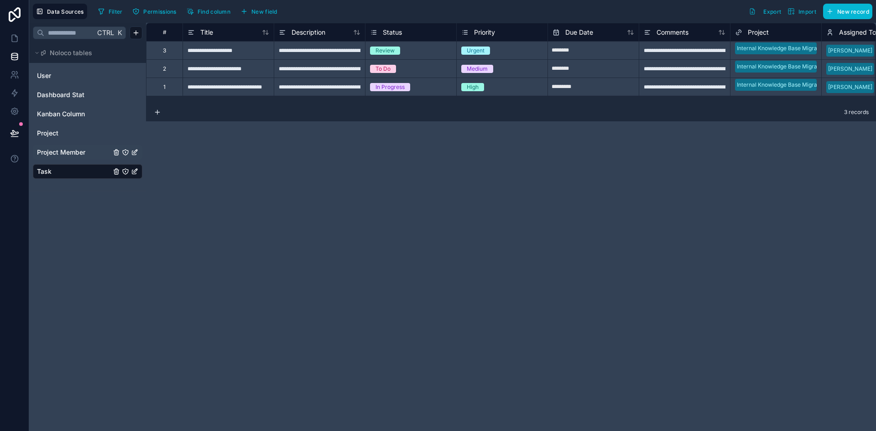
click at [82, 148] on span "Project Member" at bounding box center [61, 152] width 48 height 9
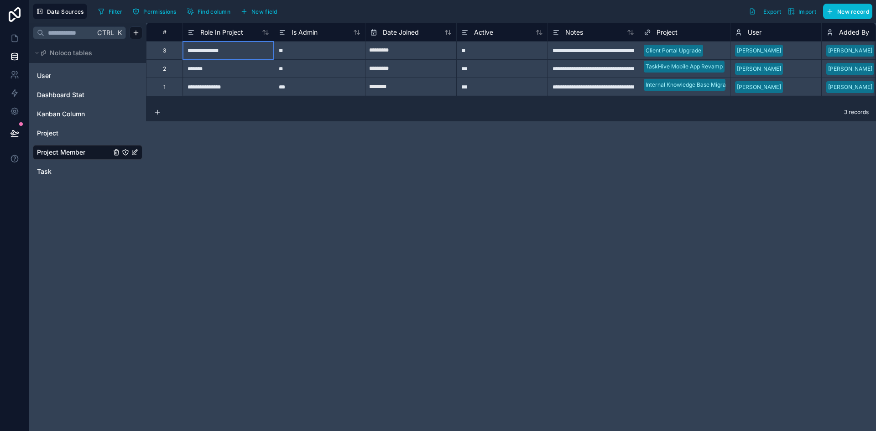
click at [238, 56] on div "**********" at bounding box center [228, 50] width 91 height 18
click at [65, 92] on span "Dashboard Stat" at bounding box center [60, 94] width 47 height 9
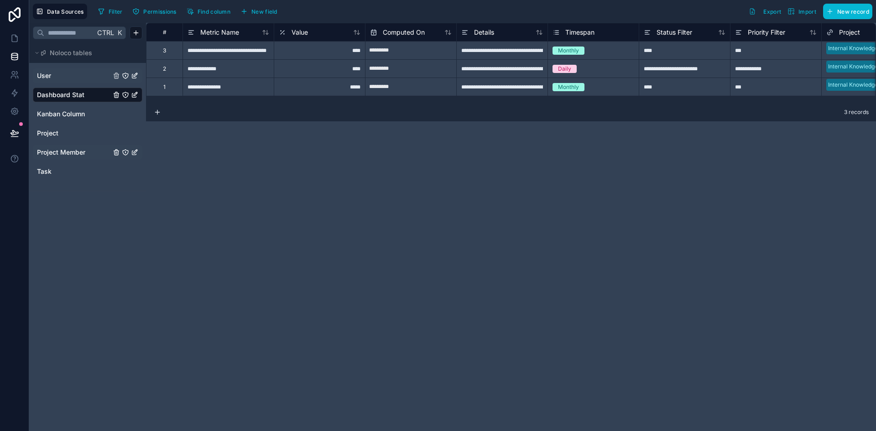
click at [63, 69] on div "User" at bounding box center [88, 75] width 110 height 15
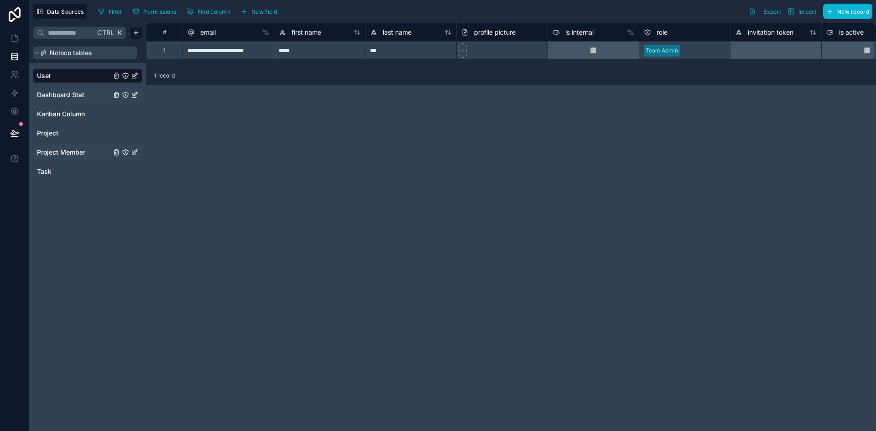
click at [45, 52] on icon at bounding box center [43, 52] width 5 height 5
click at [54, 11] on span "Data Sources" at bounding box center [65, 11] width 37 height 7
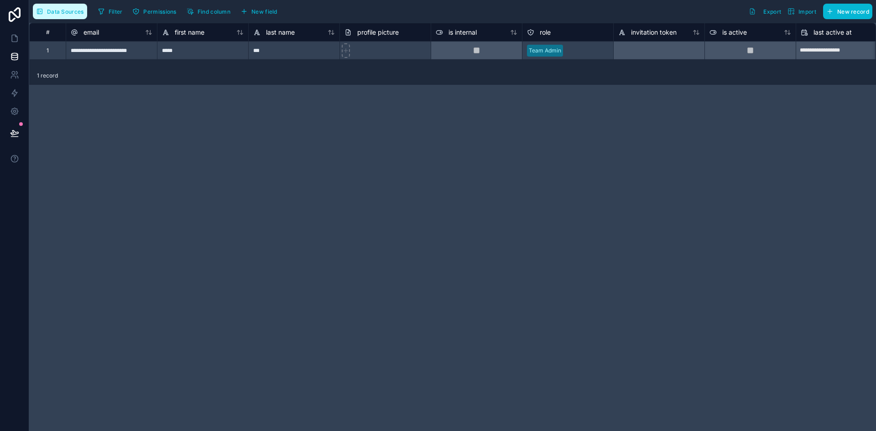
click at [54, 11] on span "Data Sources" at bounding box center [65, 11] width 37 height 7
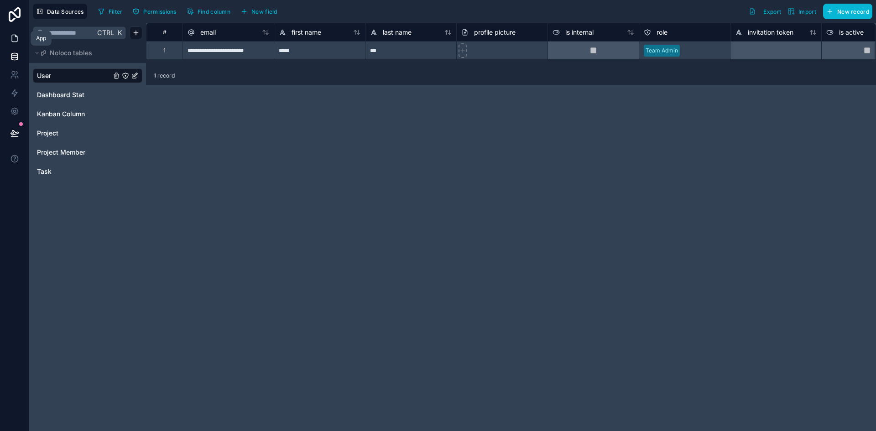
click at [16, 41] on icon at bounding box center [14, 38] width 9 height 9
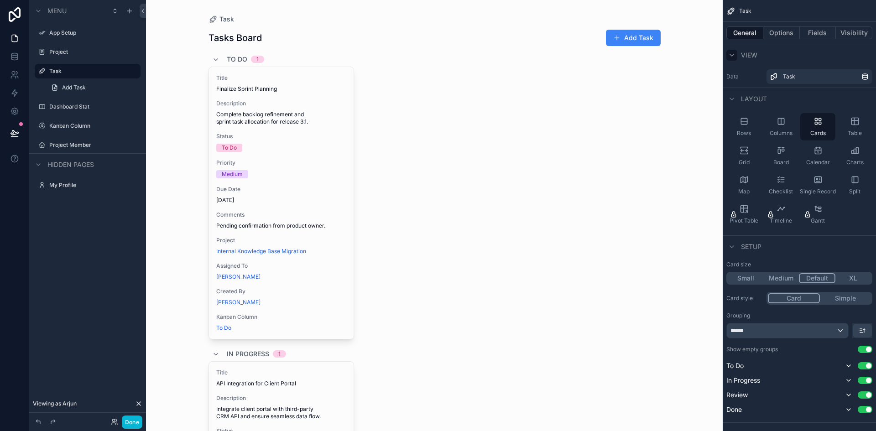
click at [735, 54] on icon "scrollable content" at bounding box center [731, 55] width 7 height 7
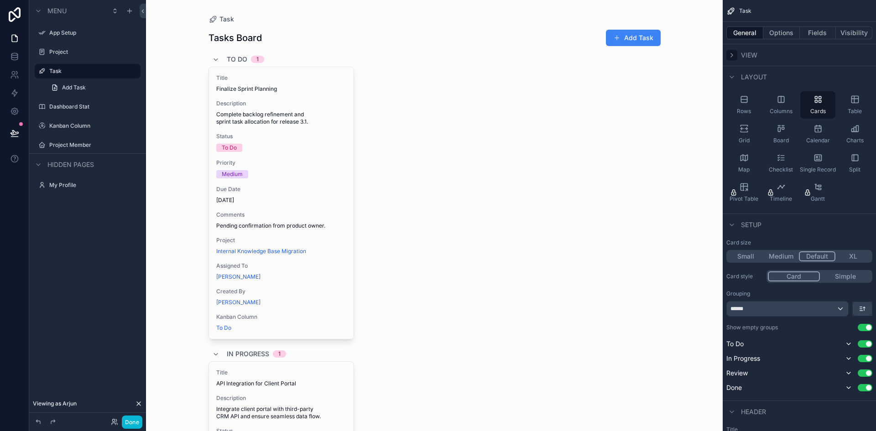
click at [735, 54] on icon "scrollable content" at bounding box center [731, 55] width 7 height 7
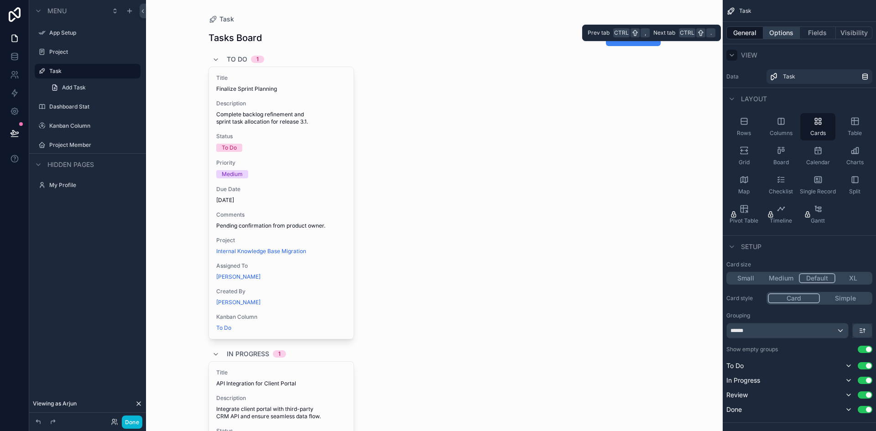
click at [785, 29] on button "Options" at bounding box center [782, 32] width 37 height 13
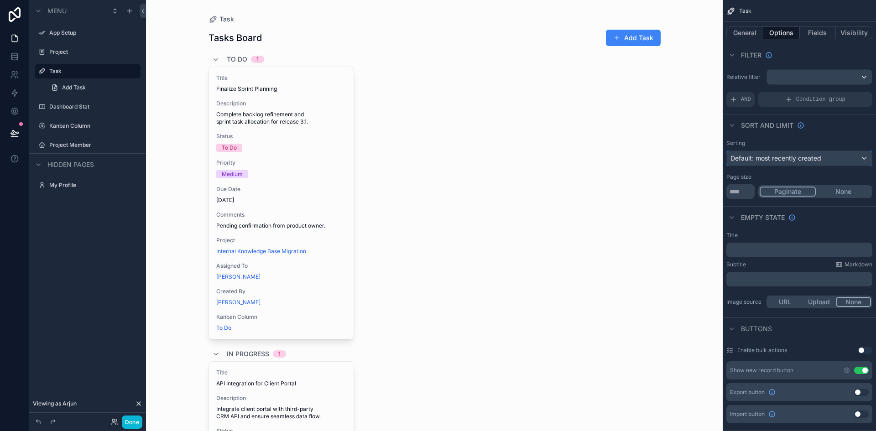
click at [856, 159] on div "Default: most recently created" at bounding box center [799, 158] width 145 height 15
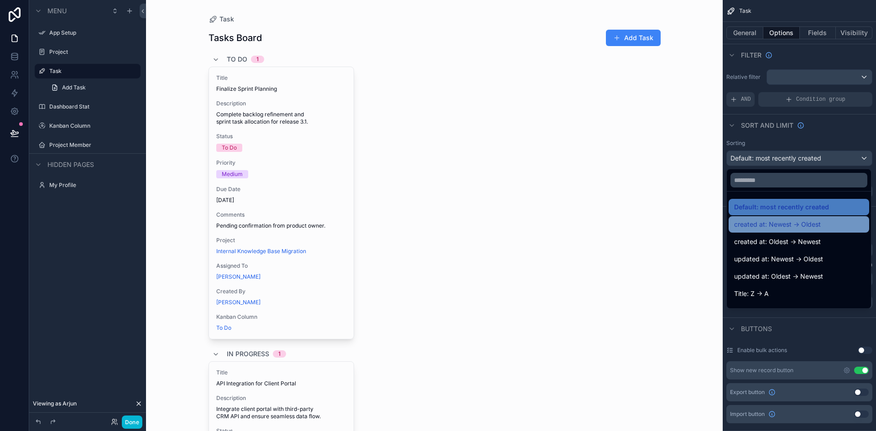
click at [786, 221] on span "created at: Newest -> Oldest" at bounding box center [777, 224] width 87 height 11
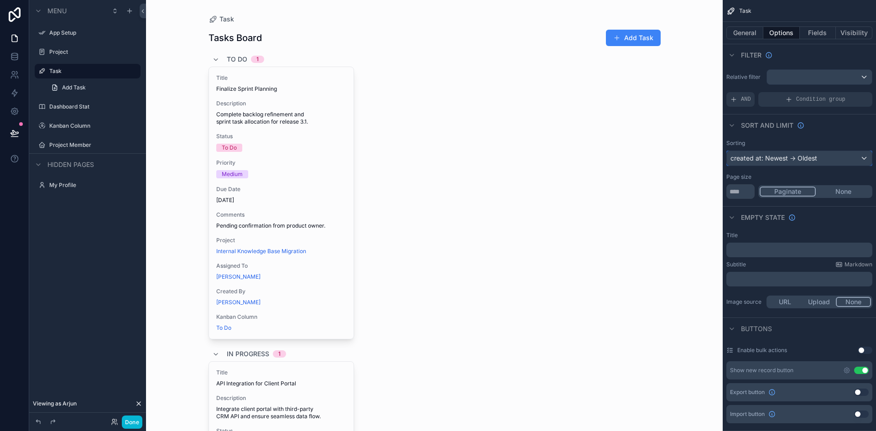
click at [850, 160] on div "created at: Newest -> Oldest" at bounding box center [799, 158] width 145 height 15
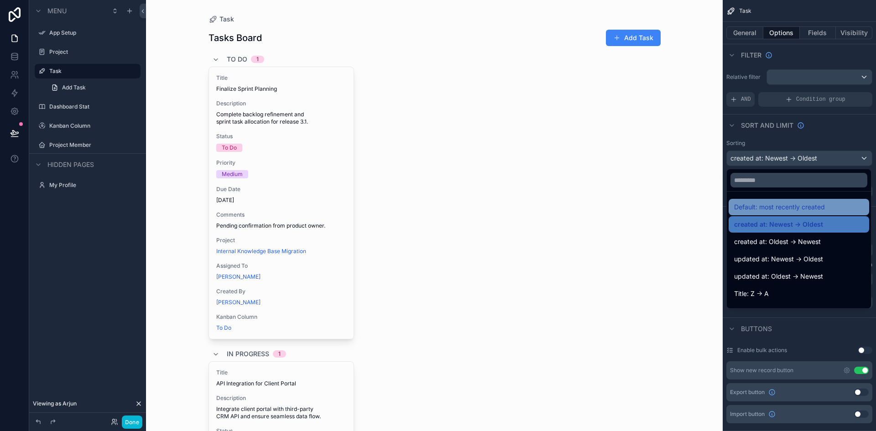
click at [832, 208] on div "Default: most recently created" at bounding box center [799, 207] width 130 height 11
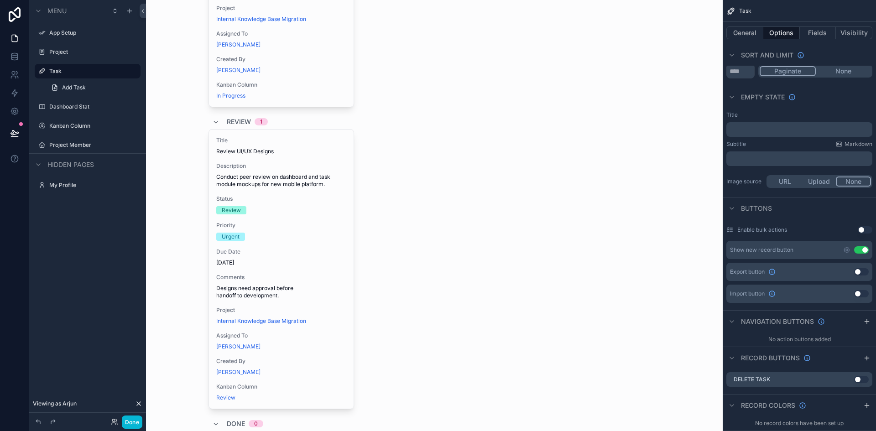
scroll to position [619, 0]
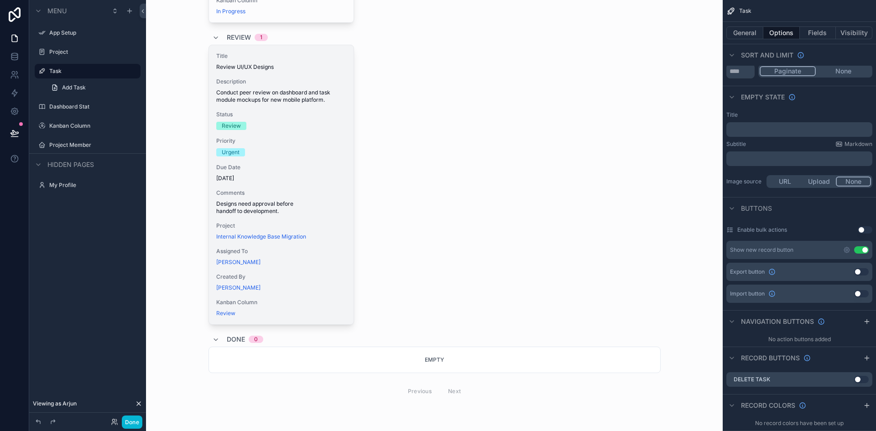
click at [272, 162] on div "Title Review UI/UX Designs Description Conduct peer review on dashboard and tas…" at bounding box center [281, 184] width 145 height 279
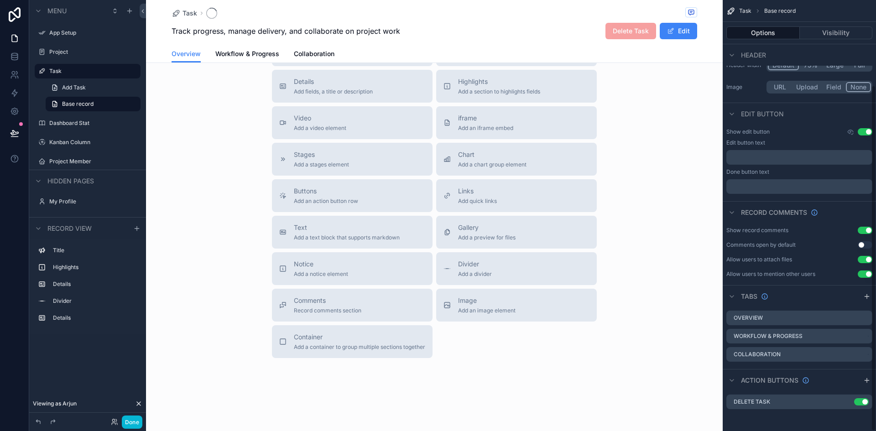
scroll to position [106, 0]
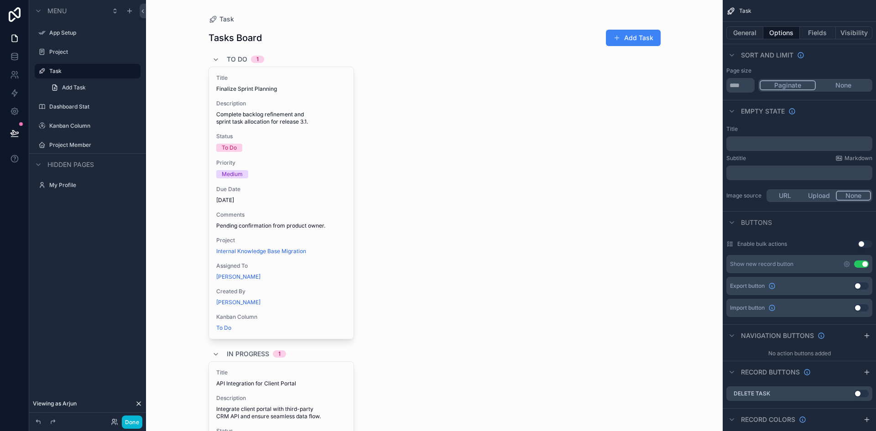
scroll to position [120, 0]
